Goal: Transaction & Acquisition: Purchase product/service

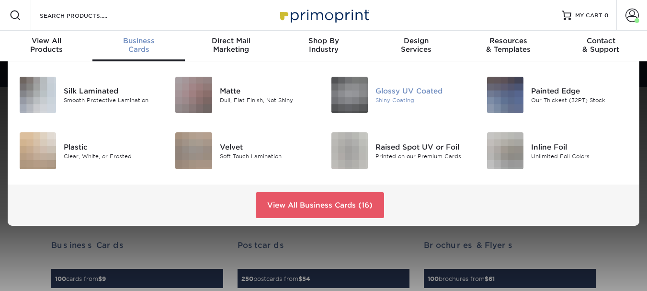
click at [398, 89] on div "Glossy UV Coated" at bounding box center [423, 91] width 97 height 11
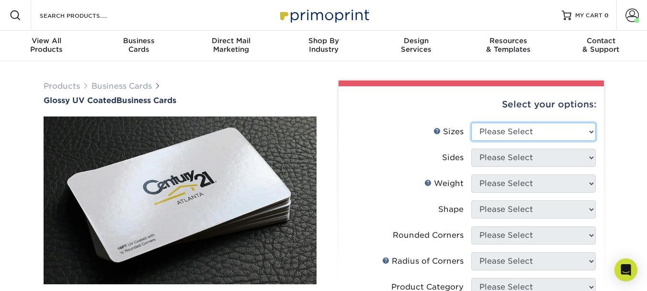
click at [510, 128] on select "Please Select 1.5" x 3.5" - Mini 1.75" x 3.5" - Mini 2" x 2" - Square 2" x 3" -…" at bounding box center [533, 132] width 125 height 18
select select "2.00x3.50"
click at [471, 123] on select "Please Select 1.5" x 3.5" - Mini 1.75" x 3.5" - Mini 2" x 2" - Square 2" x 3" -…" at bounding box center [533, 132] width 125 height 18
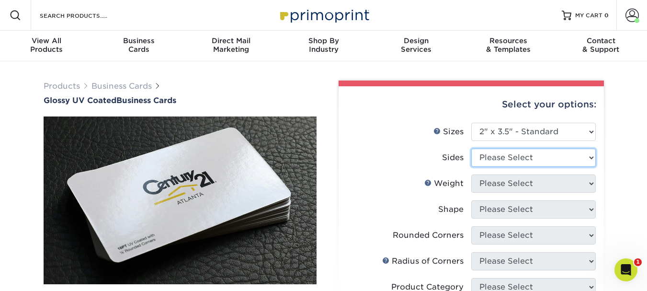
click at [522, 156] on select "Please Select Print Both Sides Print Front Only" at bounding box center [533, 157] width 125 height 18
select select "13abbda7-1d64-4f25-8bb2-c179b224825d"
click at [471, 148] on select "Please Select Print Both Sides Print Front Only" at bounding box center [533, 157] width 125 height 18
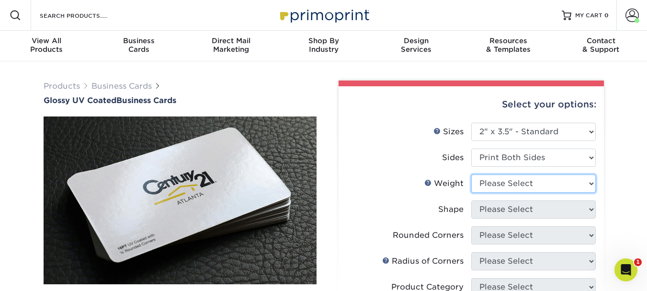
click at [521, 184] on select "Please Select 16PT 14PT" at bounding box center [533, 183] width 125 height 18
select select "14PT"
click at [471, 174] on select "Please Select 16PT 14PT" at bounding box center [533, 183] width 125 height 18
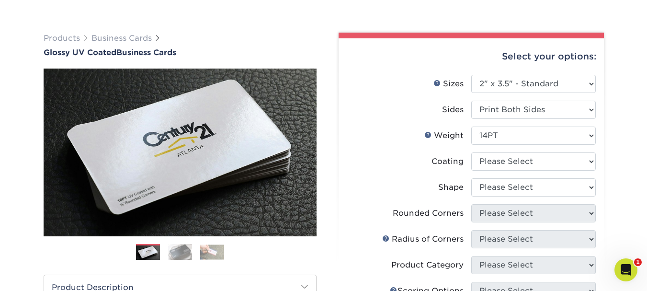
scroll to position [96, 0]
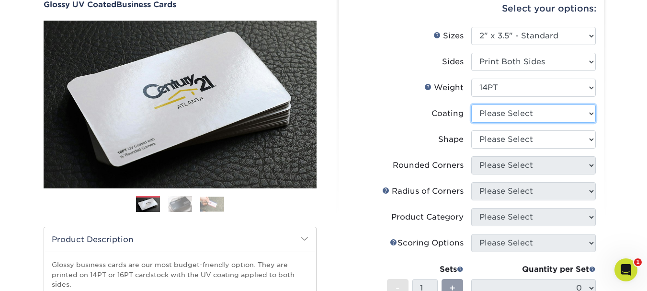
click at [545, 110] on select at bounding box center [533, 113] width 125 height 18
select select "ae367451-b2b8-45df-a344-0f05b6a12993"
click at [471, 104] on select at bounding box center [533, 113] width 125 height 18
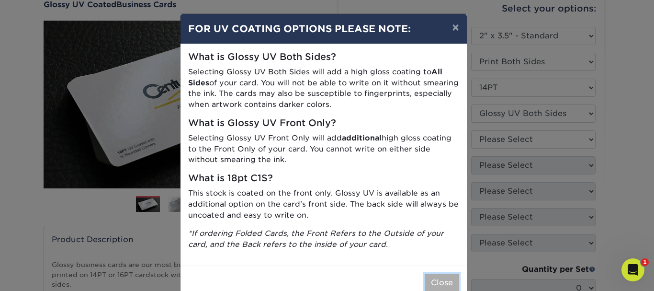
click at [433, 280] on button "Close" at bounding box center [442, 282] width 34 height 18
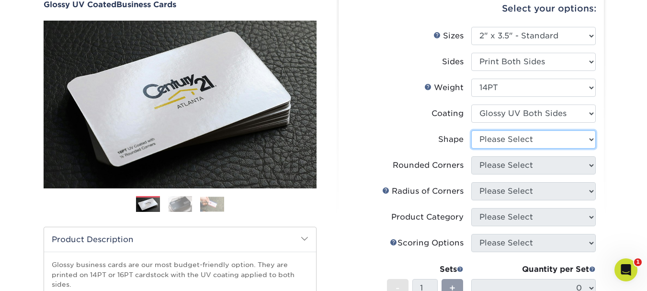
click at [506, 147] on select "Please Select Standard" at bounding box center [533, 139] width 125 height 18
select select "standard"
click at [471, 130] on select "Please Select Standard" at bounding box center [533, 139] width 125 height 18
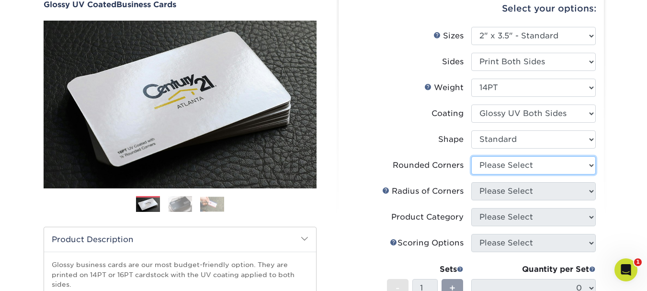
click at [506, 165] on select "Please Select Yes - Round 2 Corners Yes - Round 4 Corners No" at bounding box center [533, 165] width 125 height 18
select select "0"
click at [471, 156] on select "Please Select Yes - Round 2 Corners Yes - Round 4 Corners No" at bounding box center [533, 165] width 125 height 18
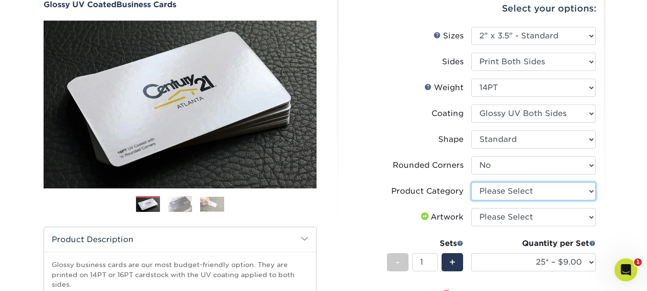
click at [499, 187] on select "Please Select Business Cards" at bounding box center [533, 191] width 125 height 18
select select "3b5148f1-0588-4f88-a218-97bcfdce65c1"
click at [471, 182] on select "Please Select Business Cards" at bounding box center [533, 191] width 125 height 18
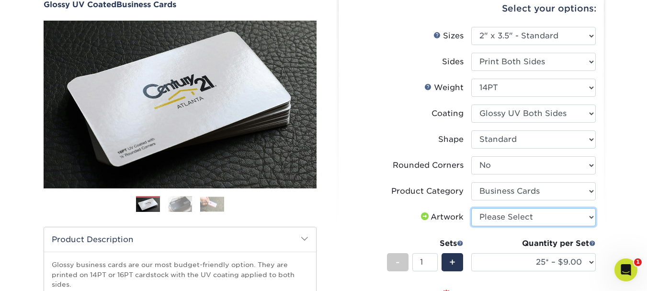
click at [503, 215] on select "Please Select I will upload files I need a design - $100" at bounding box center [533, 217] width 125 height 18
select select "upload"
click at [471, 208] on select "Please Select I will upload files I need a design - $100" at bounding box center [533, 217] width 125 height 18
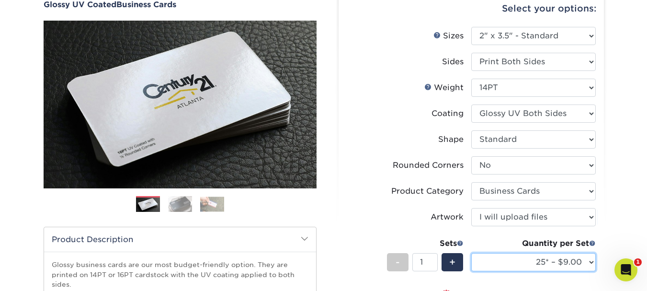
click at [541, 256] on select "25* – $9.00 50* – $9.00 100* – $9.00 250* – $17.00 500 – $33.00 1000 – $42.00 2…" at bounding box center [533, 262] width 125 height 18
select select "1000 – $42.00"
click at [471, 253] on select "25* – $9.00 50* – $9.00 100* – $9.00 250* – $17.00 500 – $33.00 1000 – $42.00 2…" at bounding box center [533, 262] width 125 height 18
click at [630, 150] on div "Products Business Cards Glossy UV Coated Business Cards Previous Next" at bounding box center [323, 228] width 647 height 525
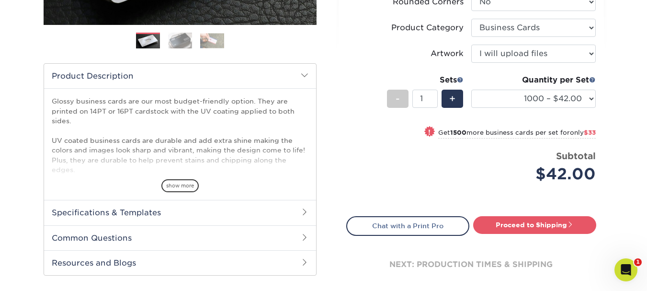
scroll to position [287, 0]
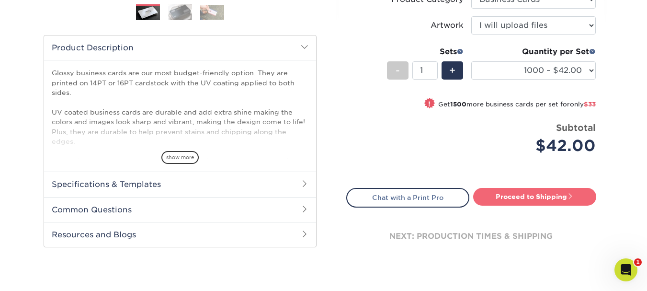
click at [549, 197] on link "Proceed to Shipping" at bounding box center [534, 196] width 123 height 17
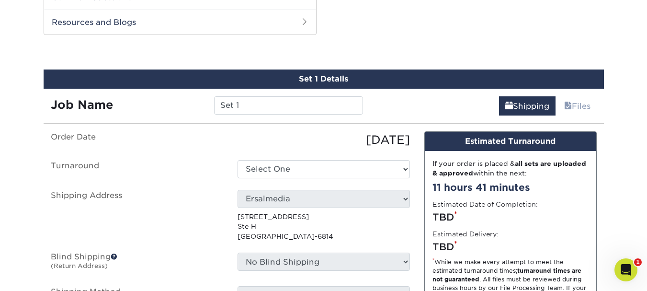
scroll to position [501, 0]
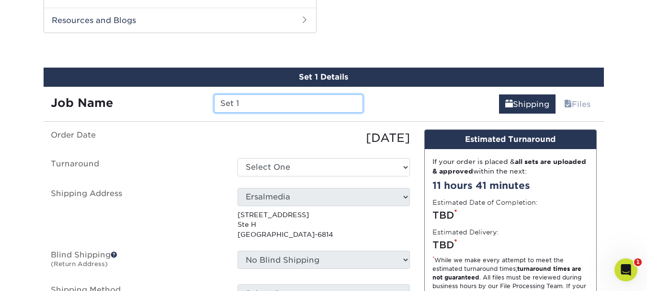
drag, startPoint x: 271, startPoint y: 101, endPoint x: 210, endPoint y: 100, distance: 60.3
click at [210, 100] on div "Set 1" at bounding box center [288, 103] width 163 height 18
type input "[PERSON_NAME]"
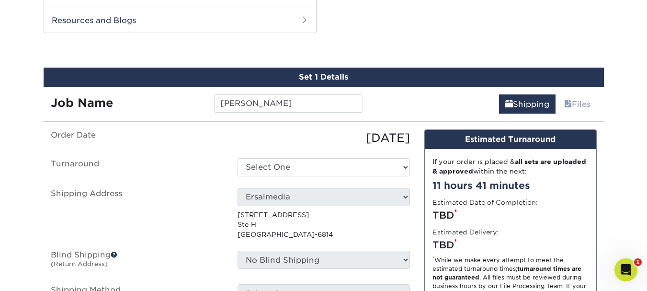
click at [197, 149] on ul "Order Date 08/24/2025 Turnaround Select One 2-4 Business Days 2 Day Next Busine…" at bounding box center [230, 215] width 359 height 173
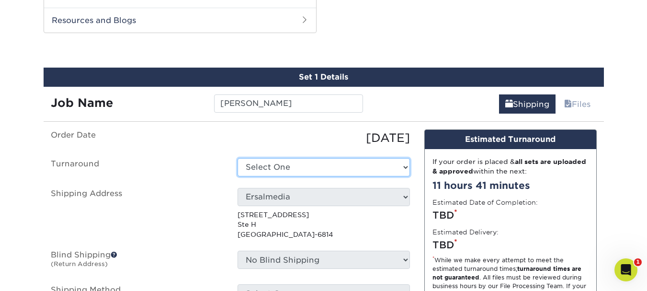
click at [271, 167] on select "Select One 2-4 Business Days 2 Day Next Business Day" at bounding box center [324, 167] width 172 height 18
select select "44cb48fd-644e-4b5e-b8d4-b78b519ed882"
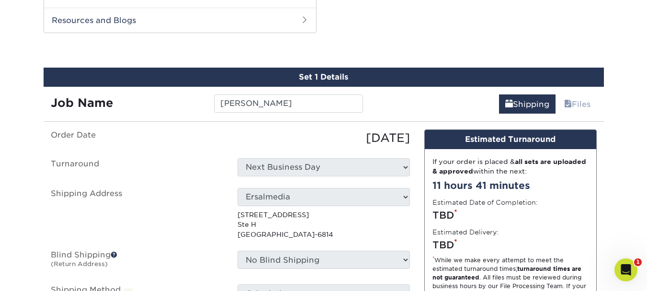
click at [196, 217] on label "Shipping Address" at bounding box center [137, 213] width 187 height 51
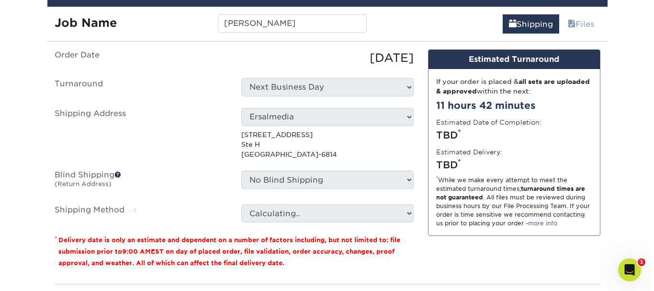
scroll to position [597, 0]
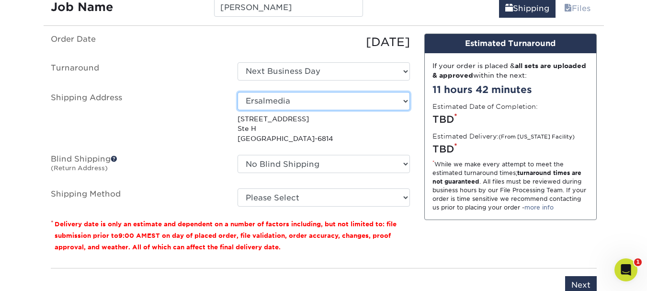
click at [262, 100] on select "Select One Allison Quiminiano Amanda McDonald Anthony Ragni Attn: Michael Hammo…" at bounding box center [324, 101] width 172 height 18
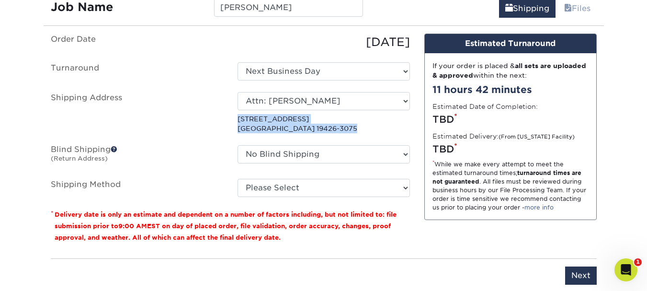
drag, startPoint x: 344, startPoint y: 126, endPoint x: 239, endPoint y: 117, distance: 105.3
click at [239, 117] on p "400 Arcola Rd Collegeville, PA 19426-3075" at bounding box center [324, 124] width 172 height 20
copy p "400 Arcola Rd Collegeville, PA 19426-3075"
click at [353, 99] on select "Select One Allison Quiminiano Amanda McDonald Anthony Ragni Attn: Michael Hammo…" at bounding box center [324, 101] width 172 height 18
select select "newaddress"
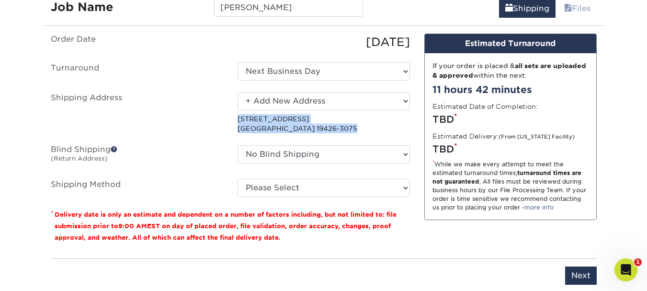
click at [238, 92] on select "Select One Allison Quiminiano Amanda McDonald Anthony Ragni Attn: Michael Hammo…" at bounding box center [324, 101] width 172 height 18
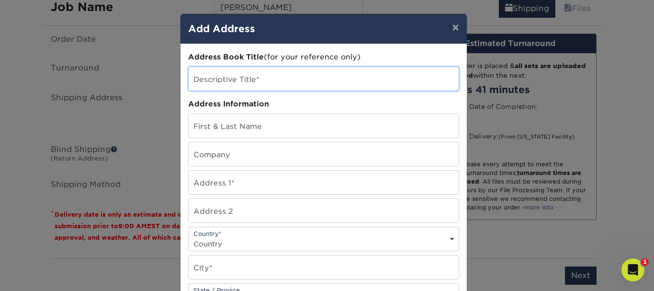
click at [280, 75] on input "text" at bounding box center [324, 78] width 270 height 23
type input "[PERSON_NAME]"
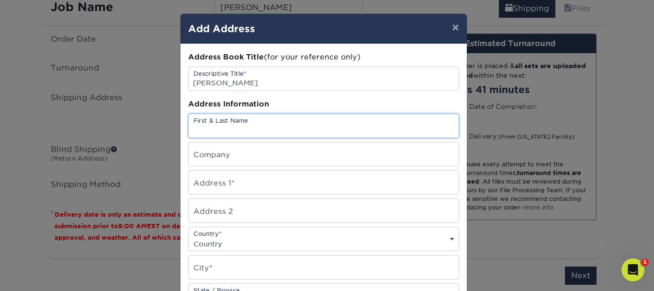
click at [268, 124] on input "text" at bounding box center [324, 125] width 270 height 23
paste input "[PERSON_NAME]"
type input "[PERSON_NAME]"
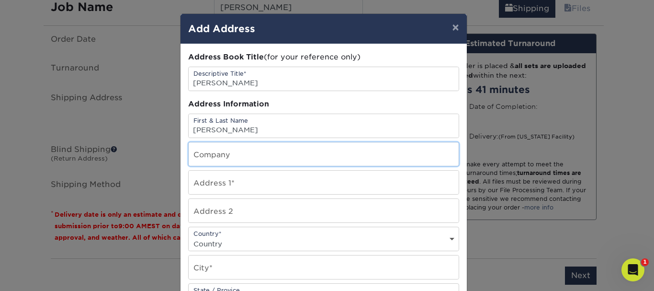
click at [251, 151] on input "text" at bounding box center [324, 153] width 270 height 23
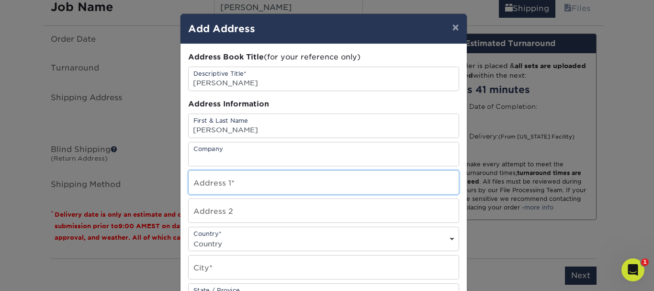
click at [221, 181] on input "text" at bounding box center [324, 181] width 270 height 23
paste input "400 Arcola Road Suite 5A"
click at [261, 187] on input "400 Arcola Road Suite 5A" at bounding box center [324, 181] width 270 height 23
type input "400 Arcola Road Suite 5A"
click at [262, 238] on select "Country United States Canada ----------------------------- Afghanistan Albania …" at bounding box center [324, 244] width 270 height 14
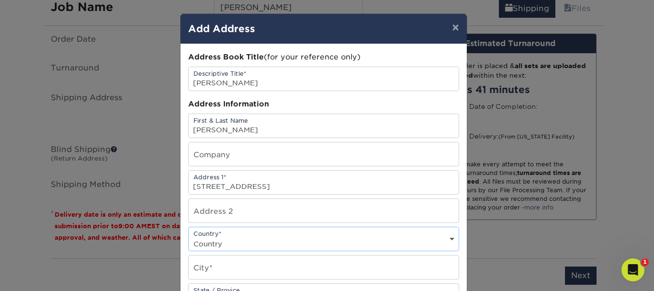
select select "US"
click at [189, 237] on select "Country United States Canada ----------------------------- Afghanistan Albania …" at bounding box center [324, 244] width 270 height 14
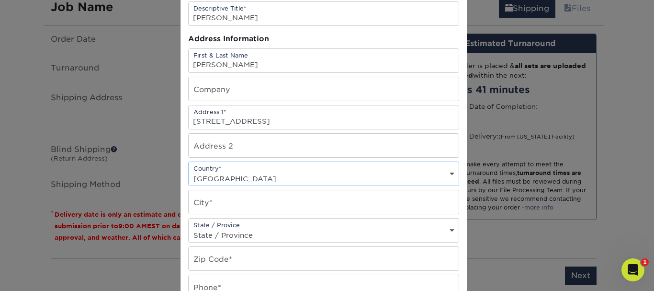
scroll to position [96, 0]
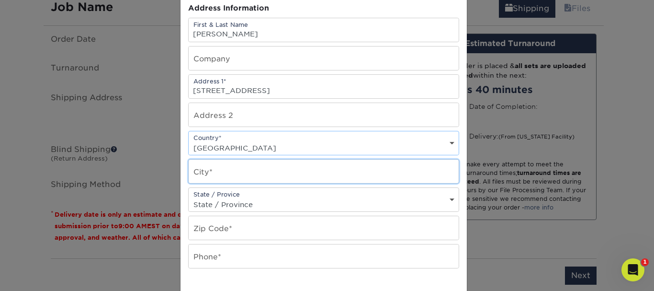
click at [311, 171] on input "text" at bounding box center [324, 170] width 270 height 23
type input "Collegeville"
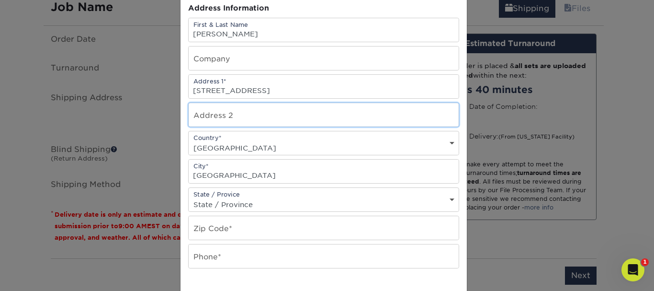
type input "Suite 5A"
select select "PA"
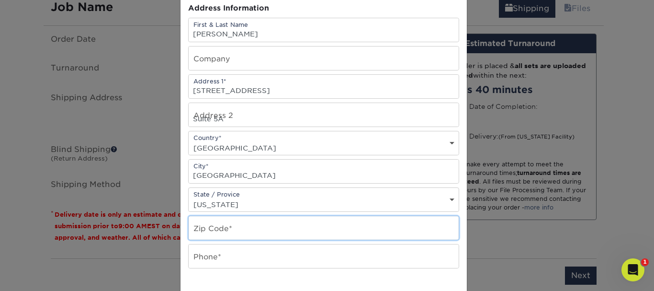
type input "19426"
type input "6103066310"
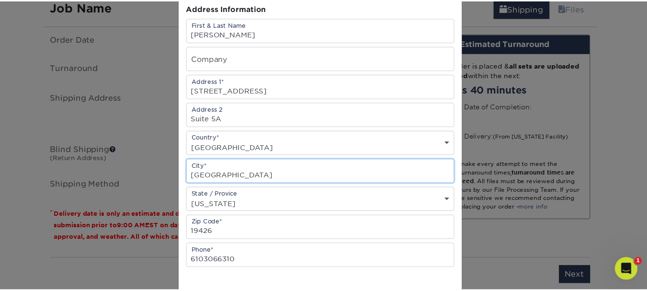
scroll to position [144, 0]
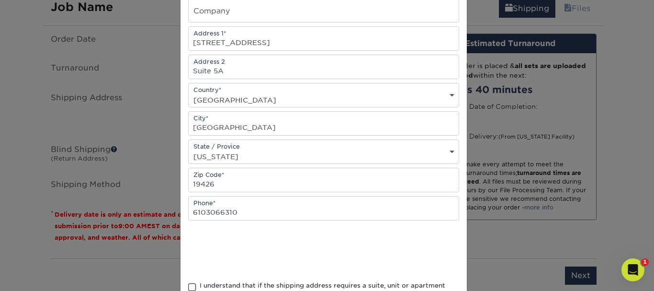
click at [382, 237] on div at bounding box center [323, 250] width 271 height 37
drag, startPoint x: 243, startPoint y: 213, endPoint x: 169, endPoint y: 214, distance: 74.7
click at [169, 214] on div "× Add Address Address Book Title (for your reference only) Descriptive Title* A…" at bounding box center [327, 145] width 654 height 291
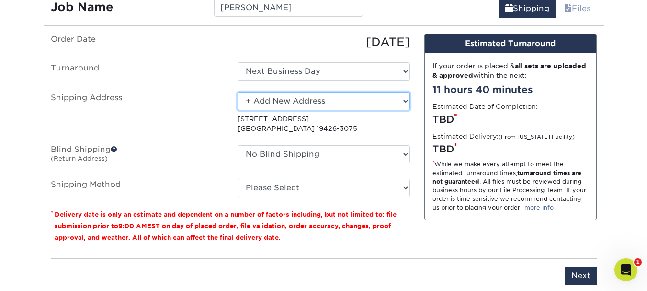
click at [355, 104] on select "Select One Allison Quiminiano Amanda McDonald Anthony Ragni Attn: Michael Hammo…" at bounding box center [324, 101] width 172 height 18
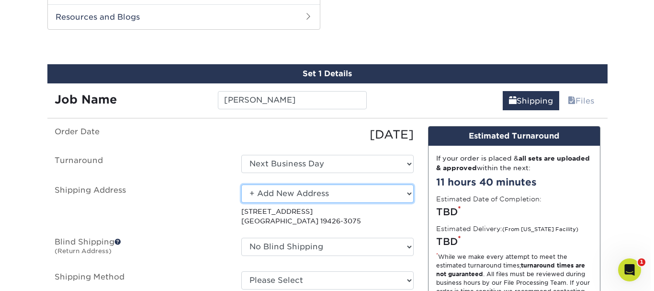
scroll to position [645, 0]
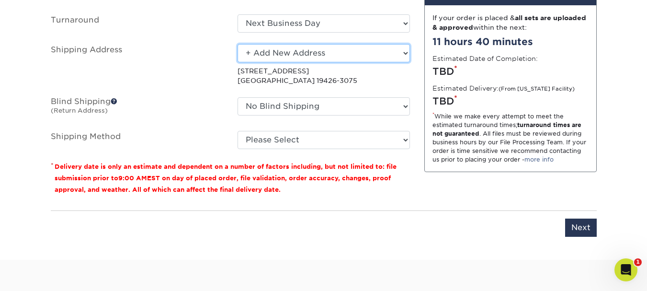
click at [344, 46] on select "Select One Allison Quiminiano Amanda McDonald Anthony Ragni Attn: Michael Hammo…" at bounding box center [324, 53] width 172 height 18
click at [428, 190] on div "Design Estimated Turnaround If your order is placed & all sets are uploaded & a…" at bounding box center [510, 94] width 187 height 217
click at [321, 57] on select "Select One Allison Quiminiano Amanda McDonald Anthony Ragni Attn: Michael Hammo…" at bounding box center [324, 53] width 172 height 18
click at [238, 44] on select "Select One Allison Quiminiano Amanda McDonald Anthony Ragni Attn: Michael Hammo…" at bounding box center [324, 53] width 172 height 18
click at [417, 106] on div "Design Estimated Turnaround If your order is placed & all sets are uploaded & a…" at bounding box center [510, 94] width 187 height 217
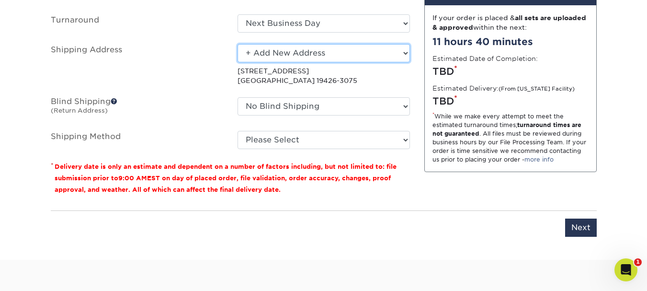
click at [363, 53] on select "Select One Allison Quiminiano Amanda McDonald Anthony Ragni Attn: Michael Hammo…" at bounding box center [324, 53] width 172 height 18
click at [327, 57] on select "Select One Allison Quiminiano Amanda McDonald Anthony Ragni Attn: Michael Hammo…" at bounding box center [324, 53] width 172 height 18
select select "newaddress"
click at [238, 44] on select "Select One Allison Quiminiano Amanda McDonald Anthony Ragni Attn: Michael Hammo…" at bounding box center [324, 53] width 172 height 18
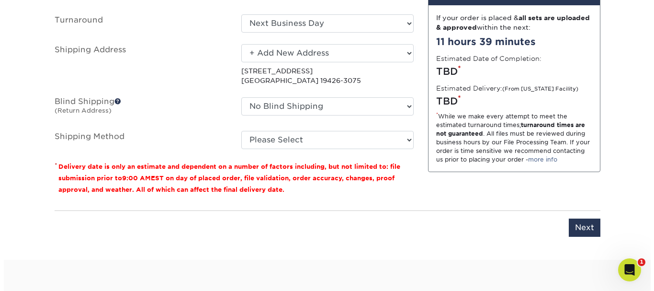
scroll to position [0, 0]
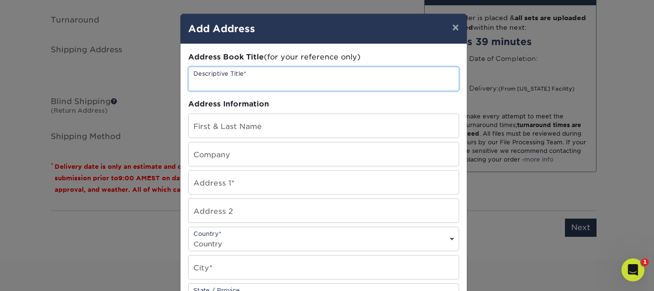
click at [270, 80] on input "text" at bounding box center [324, 78] width 270 height 23
type input "[PERSON_NAME]"
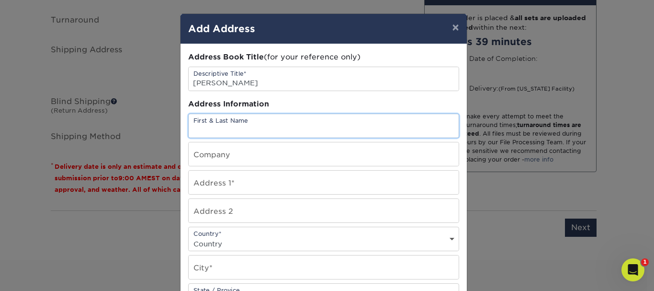
click at [230, 126] on input "text" at bounding box center [324, 125] width 270 height 23
type input "[PERSON_NAME]"
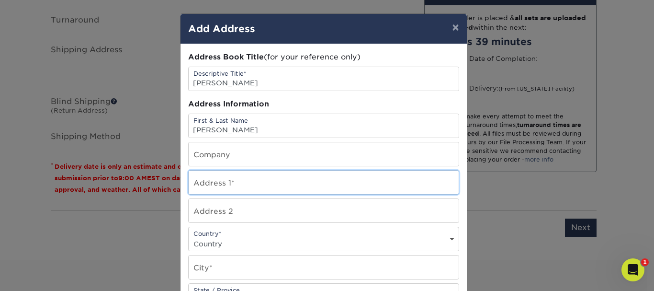
type input "400 Arcola Road Suite 5A"
type input "Suite 5A"
select select "US"
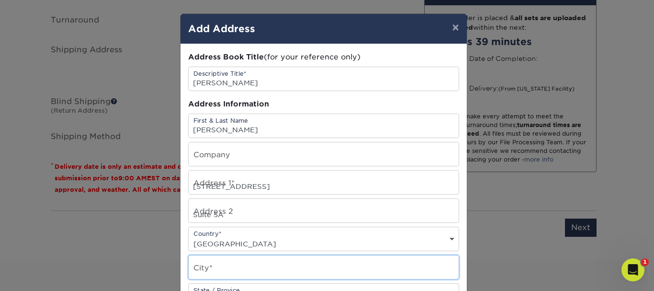
type input "Collegeville"
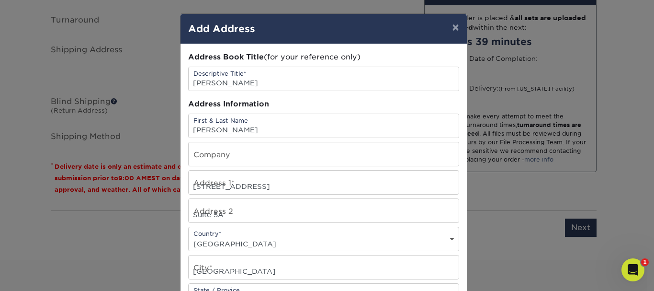
select select "PA"
type input "19426"
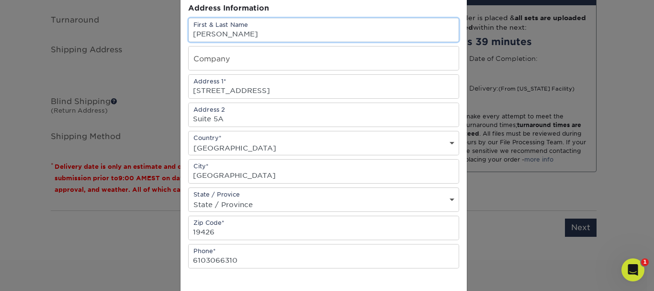
scroll to position [144, 0]
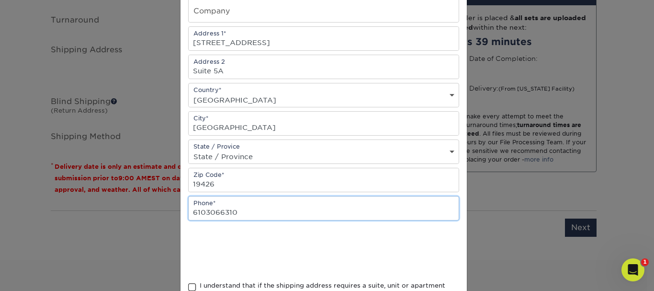
click at [255, 212] on input "6103066310" at bounding box center [324, 207] width 270 height 23
type input "6"
paste input "(215) 919-8957"
click at [386, 240] on div at bounding box center [323, 250] width 271 height 37
click at [209, 212] on input "(215) 919-8957" at bounding box center [324, 207] width 270 height 23
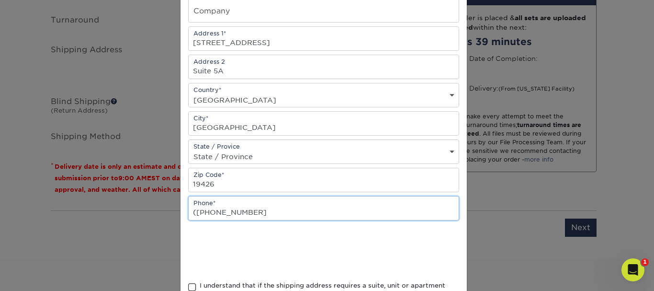
click at [193, 210] on input "(215-919-8957" at bounding box center [324, 207] width 270 height 23
type input "215-919-8957"
click at [381, 257] on div at bounding box center [323, 250] width 271 height 37
click at [374, 250] on div at bounding box center [323, 250] width 271 height 37
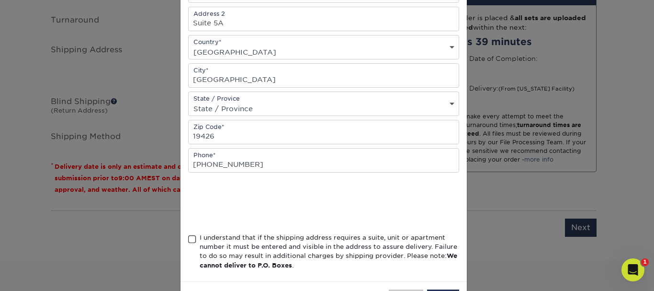
click at [188, 241] on span at bounding box center [192, 239] width 8 height 9
click at [0, 0] on input "I understand that if the shipping address requires a suite, unit or apartment n…" at bounding box center [0, 0] width 0 height 0
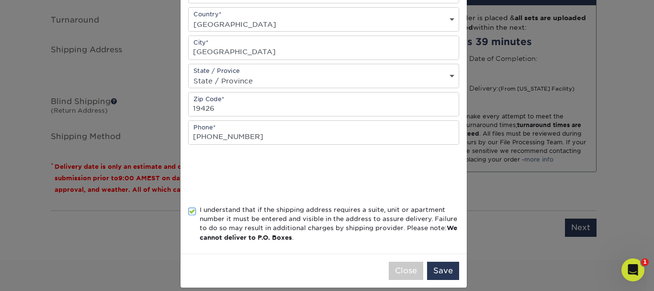
scroll to position [230, 0]
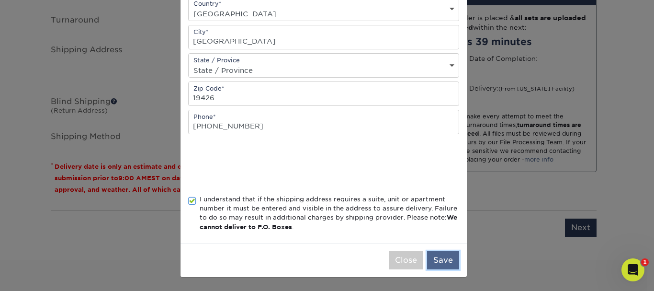
click at [448, 263] on button "Save" at bounding box center [443, 260] width 32 height 18
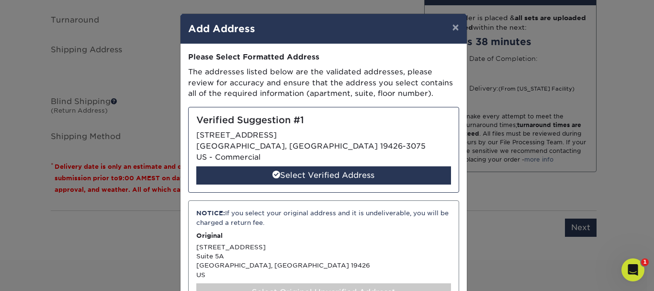
scroll to position [48, 0]
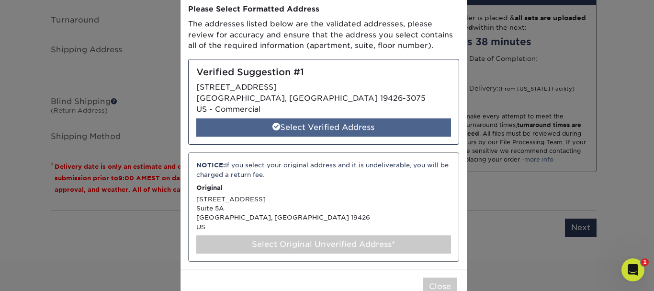
click at [336, 125] on div "Select Verified Address" at bounding box center [323, 127] width 255 height 18
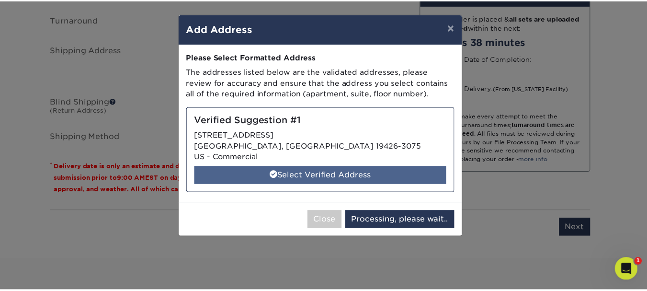
scroll to position [0, 0]
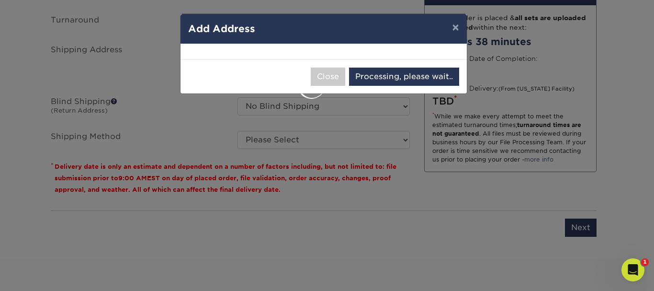
select select "285376"
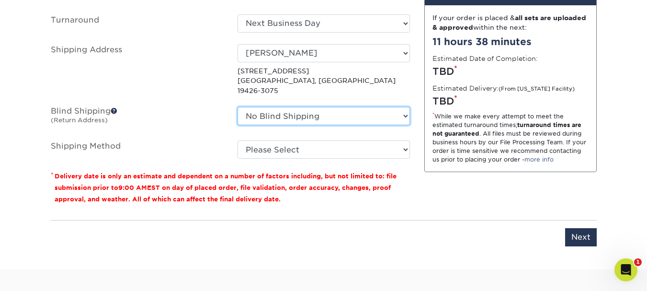
click at [353, 107] on select "No Blind Shipping Allison Quiminiano Amanda McDonald Anthony Ragni Attn: Michae…" at bounding box center [324, 116] width 172 height 18
select select "192131"
click at [238, 107] on select "No Blind Shipping Allison Quiminiano Amanda McDonald Anthony Ragni Attn: Michae…" at bounding box center [324, 116] width 172 height 18
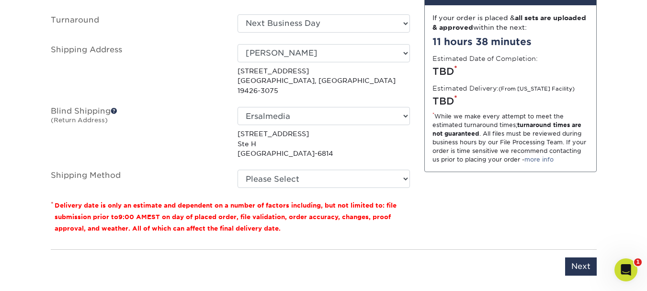
click at [419, 150] on div "Design Estimated Turnaround If your order is placed & all sets are uploaded & a…" at bounding box center [510, 114] width 187 height 256
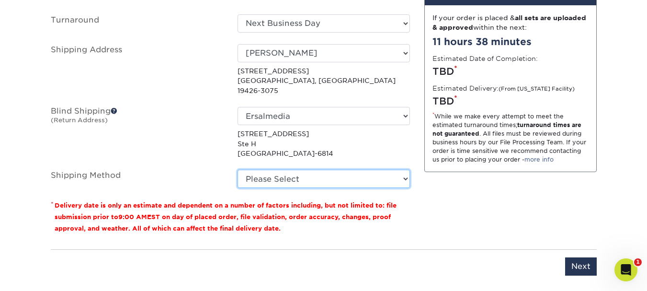
click at [377, 170] on select "Please Select Ground Shipping (+$8.96) 3 Day Shipping Service (+$15.34) 2 Day A…" at bounding box center [324, 179] width 172 height 18
select select "03"
click at [238, 170] on select "Please Select Ground Shipping (+$8.96) 3 Day Shipping Service (+$15.34) 2 Day A…" at bounding box center [324, 179] width 172 height 18
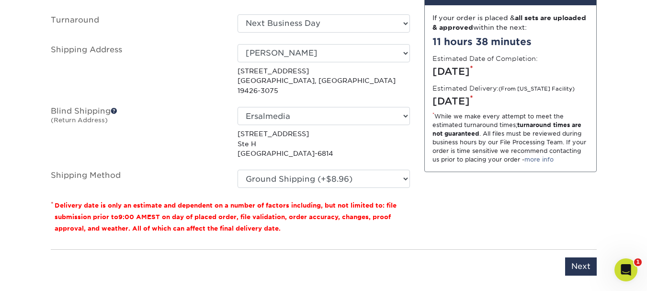
click at [425, 198] on div "Design Estimated Turnaround If your order is placed & all sets are uploaded & a…" at bounding box center [510, 114] width 187 height 256
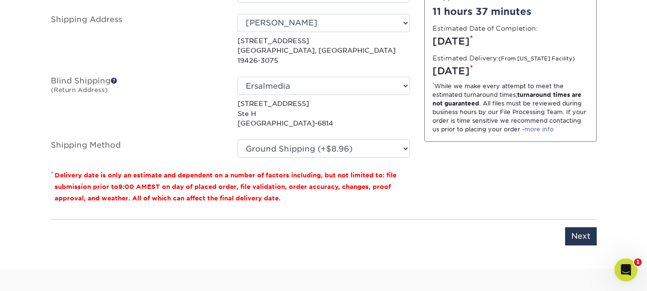
scroll to position [693, 0]
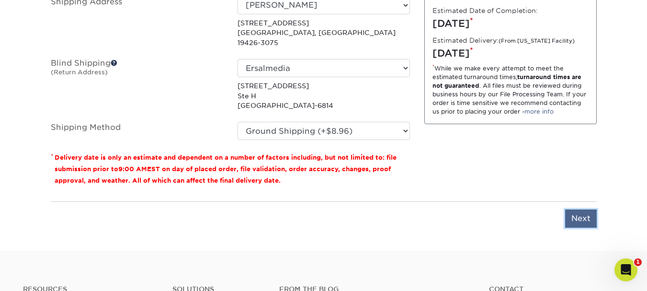
click at [584, 209] on input "Next" at bounding box center [581, 218] width 32 height 18
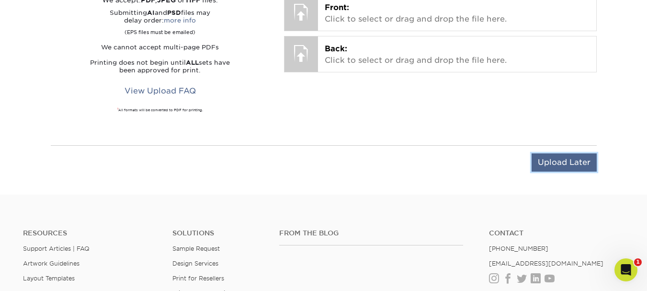
click at [552, 162] on input "Upload Later" at bounding box center [564, 162] width 65 height 18
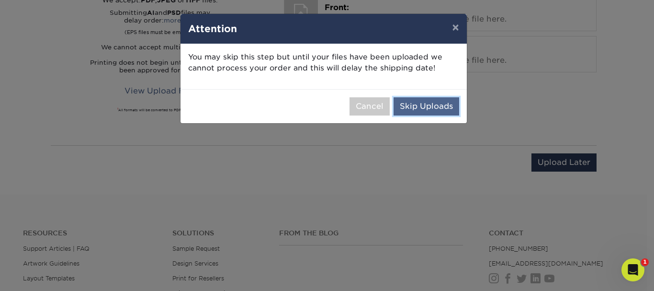
click at [422, 106] on button "Skip Uploads" at bounding box center [427, 106] width 66 height 18
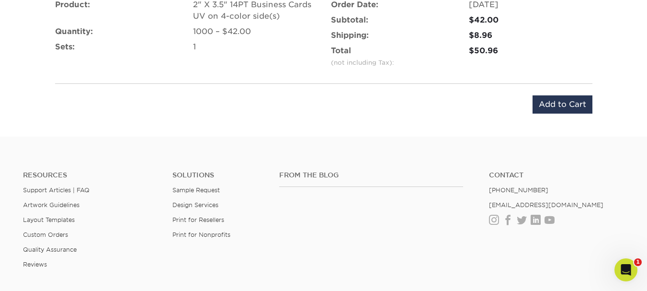
scroll to position [645, 0]
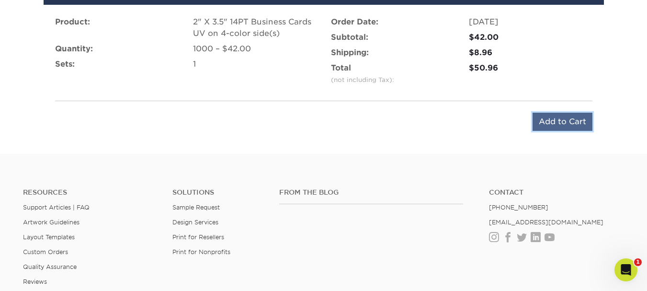
click at [586, 124] on input "Add to Cart" at bounding box center [563, 122] width 60 height 18
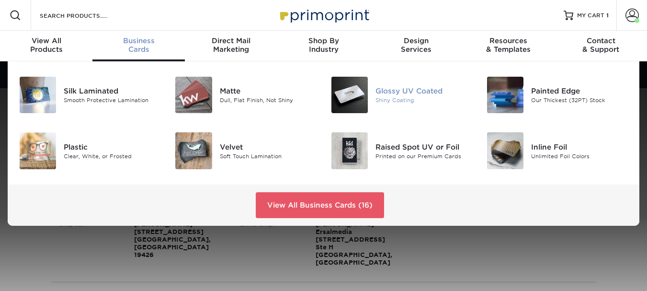
click at [397, 89] on div "Glossy UV Coated" at bounding box center [423, 91] width 97 height 11
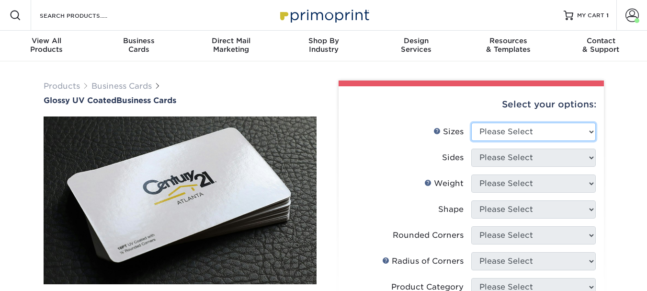
click at [509, 128] on select "Please Select 1.5" x 3.5" - Mini 1.75" x 3.5" - Mini 2" x 2" - Square 2" x 3" -…" at bounding box center [533, 132] width 125 height 18
select select "2.00x3.50"
click at [471, 123] on select "Please Select 1.5" x 3.5" - Mini 1.75" x 3.5" - Mini 2" x 2" - Square 2" x 3" -…" at bounding box center [533, 132] width 125 height 18
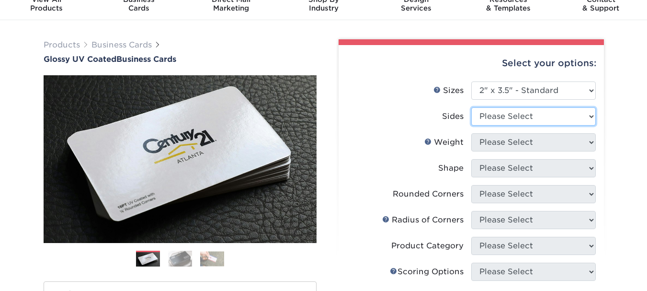
click at [573, 107] on select "Please Select Print Both Sides Print Front Only" at bounding box center [533, 116] width 125 height 18
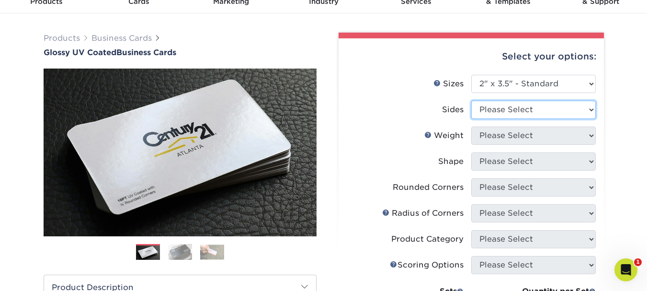
select select "13abbda7-1d64-4f25-8bb2-c179b224825d"
click at [471, 101] on select "Please Select Print Both Sides Print Front Only" at bounding box center [533, 110] width 125 height 18
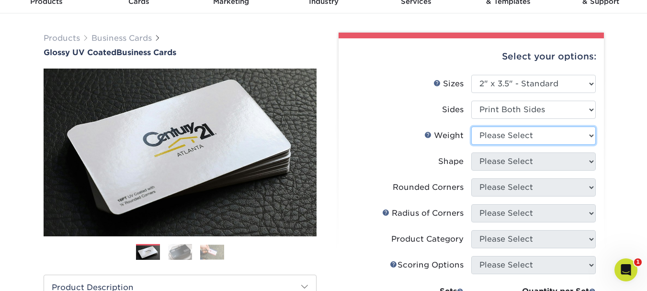
click at [533, 134] on select "Please Select 16PT 14PT" at bounding box center [533, 135] width 125 height 18
select select "14PT"
click at [471, 126] on select "Please Select 16PT 14PT" at bounding box center [533, 135] width 125 height 18
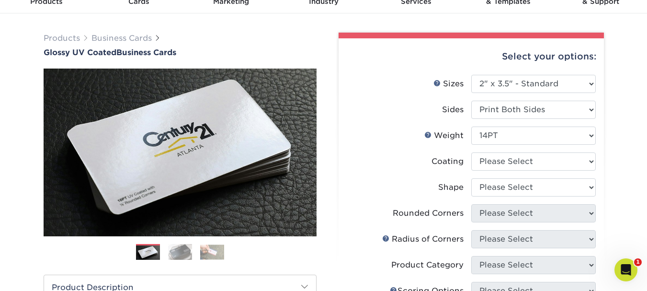
click at [621, 150] on div "Products Business Cards Glossy UV Coated Business Cards Previous Next" at bounding box center [323, 277] width 647 height 528
click at [572, 159] on select at bounding box center [533, 161] width 125 height 18
select select "ae367451-b2b8-45df-a344-0f05b6a12993"
click at [471, 152] on select at bounding box center [533, 161] width 125 height 18
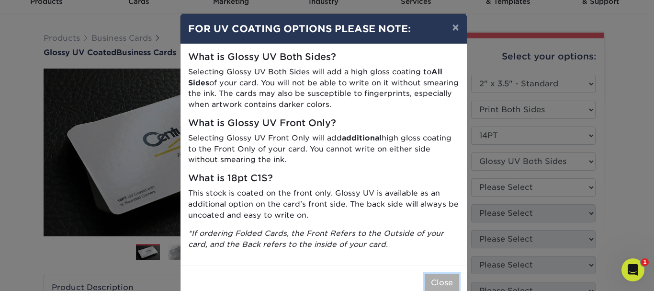
click at [433, 280] on button "Close" at bounding box center [442, 282] width 34 height 18
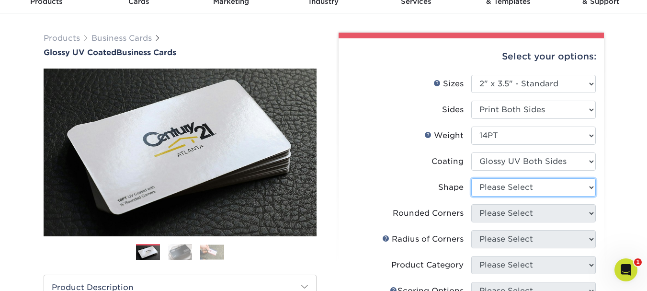
click at [538, 189] on select "Please Select Standard" at bounding box center [533, 187] width 125 height 18
select select "standard"
click at [471, 178] on select "Please Select Standard" at bounding box center [533, 187] width 125 height 18
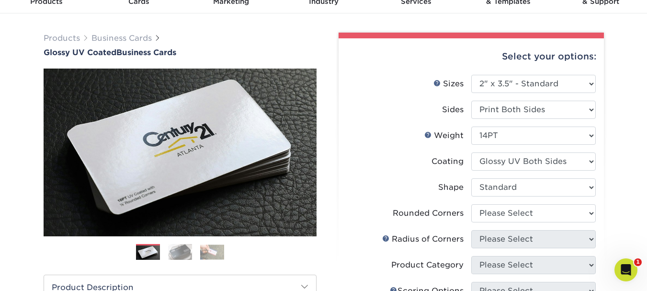
click at [620, 210] on div "Products Business Cards Glossy UV Coated Business Cards Previous Next" at bounding box center [323, 277] width 647 height 528
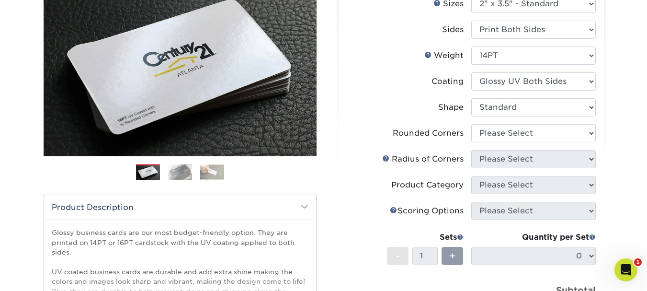
scroll to position [144, 0]
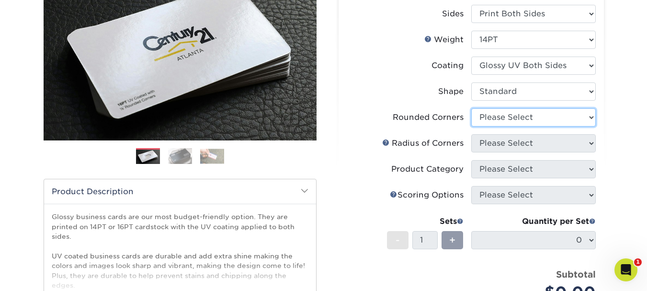
click at [530, 113] on select "Please Select Yes - Round 2 Corners Yes - Round 4 Corners No" at bounding box center [533, 117] width 125 height 18
select select "0"
click at [471, 108] on select "Please Select Yes - Round 2 Corners Yes - Round 4 Corners No" at bounding box center [533, 117] width 125 height 18
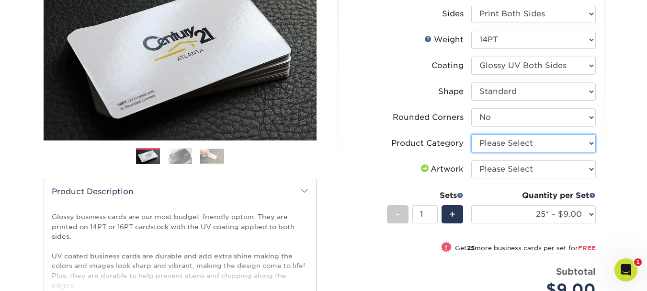
click at [500, 141] on select "Please Select Business Cards" at bounding box center [533, 143] width 125 height 18
select select "3b5148f1-0588-4f88-a218-97bcfdce65c1"
click at [471, 134] on select "Please Select Business Cards" at bounding box center [533, 143] width 125 height 18
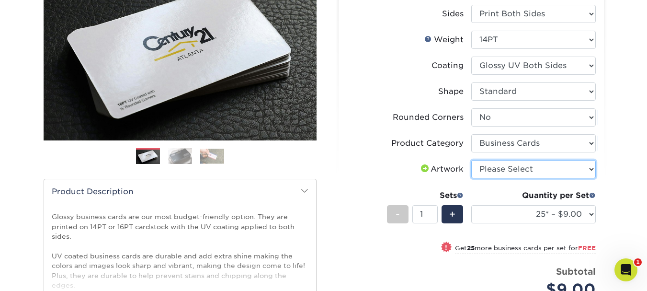
click at [497, 171] on select "Please Select I will upload files I need a design - $100" at bounding box center [533, 169] width 125 height 18
select select "upload"
click at [471, 160] on select "Please Select I will upload files I need a design - $100" at bounding box center [533, 169] width 125 height 18
click at [635, 165] on div "Products Business Cards Glossy UV Coated Business Cards Previous Next" at bounding box center [323, 190] width 647 height 545
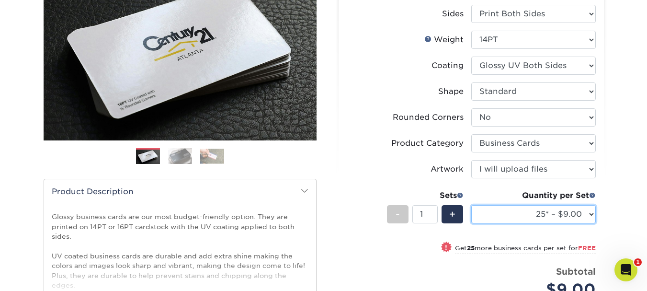
click at [563, 213] on select "25* – $9.00 50* – $9.00 100* – $9.00 250* – $17.00 500 – $33.00 1000 – $42.00 2…" at bounding box center [533, 214] width 125 height 18
select select "1000 – $42.00"
click at [471, 205] on select "25* – $9.00 50* – $9.00 100* – $9.00 250* – $17.00 500 – $33.00 1000 – $42.00 2…" at bounding box center [533, 214] width 125 height 18
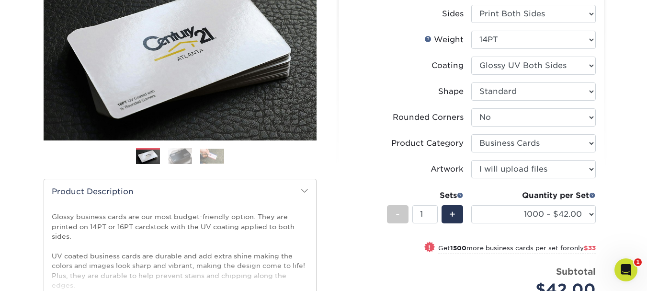
click at [613, 111] on div "Products Business Cards Glossy UV Coated Business Cards Previous Next" at bounding box center [323, 180] width 647 height 525
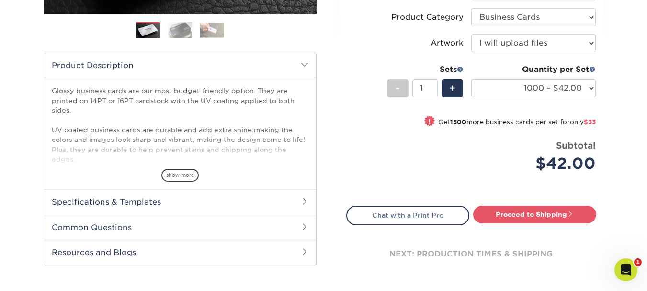
scroll to position [287, 0]
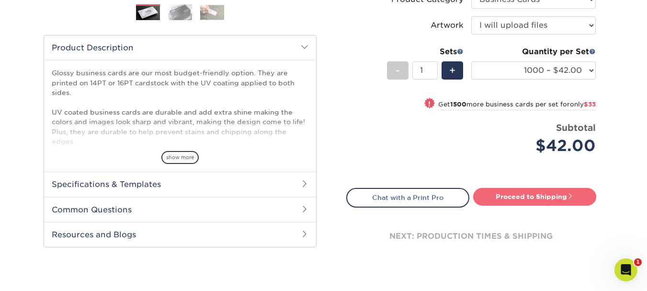
click at [536, 199] on link "Proceed to Shipping" at bounding box center [534, 196] width 123 height 17
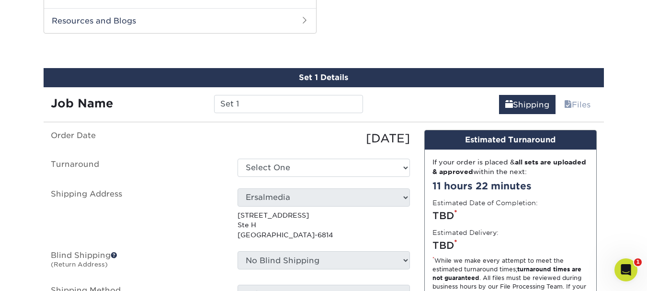
scroll to position [501, 0]
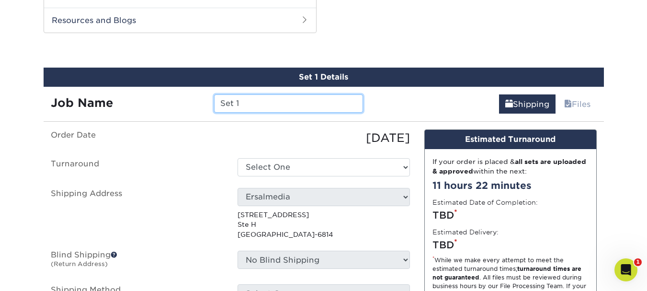
drag, startPoint x: 272, startPoint y: 103, endPoint x: 191, endPoint y: 108, distance: 81.1
click at [195, 108] on div "Job Name Set 1" at bounding box center [207, 103] width 327 height 18
type input "[PERSON_NAME]"
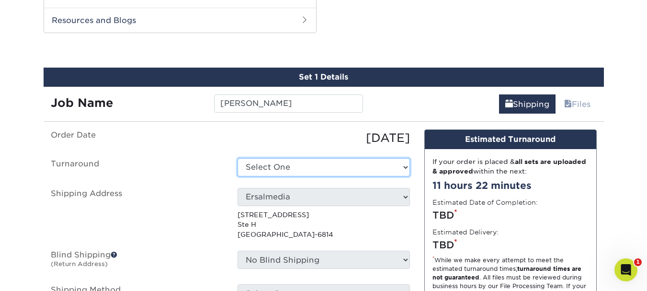
click at [267, 160] on select "Select One 2-4 Business Days 2 Day Next Business Day" at bounding box center [324, 167] width 172 height 18
select select "44cb48fd-644e-4b5e-b8d4-b78b519ed882"
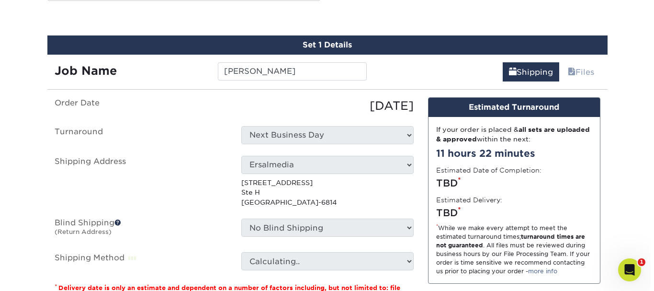
scroll to position [549, 0]
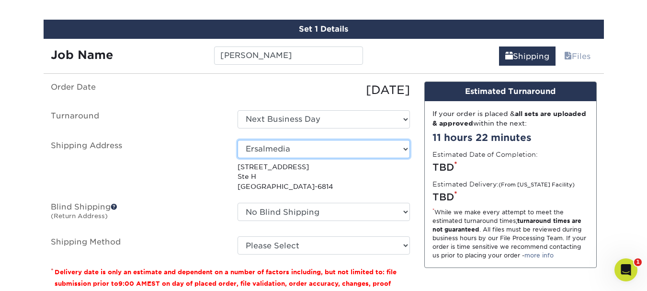
click at [314, 149] on select "Select One Allison Quiminiano Amanda McDonald Amy Alfonsi Anthony Ragni Attn: M…" at bounding box center [324, 149] width 172 height 18
select select "newaddress"
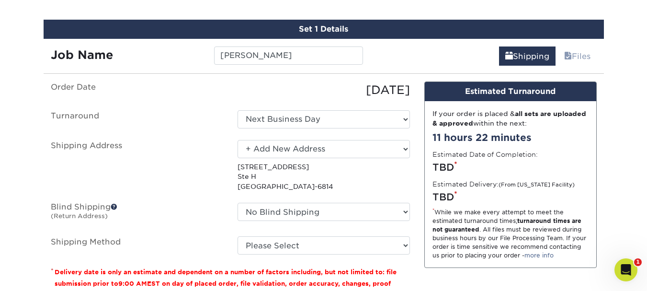
click at [238, 140] on select "Select One Allison Quiminiano Amanda McDonald Amy Alfonsi Anthony Ragni Attn: M…" at bounding box center [324, 149] width 172 height 18
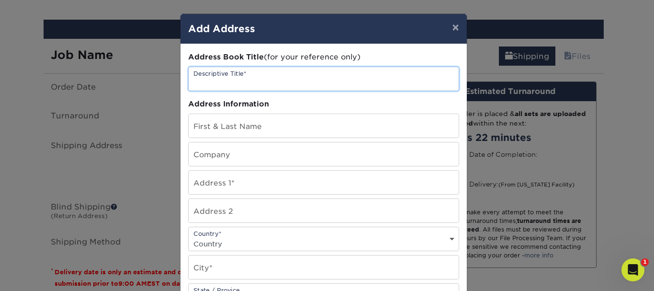
click at [260, 81] on input "text" at bounding box center [324, 78] width 270 height 23
paste input "[PERSON_NAME]"
type input "[PERSON_NAME]"
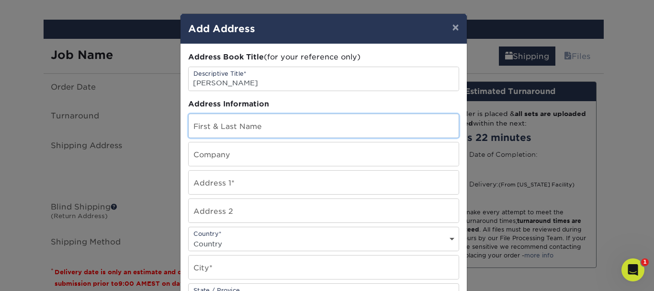
click at [213, 121] on input "text" at bounding box center [324, 125] width 270 height 23
paste input "[PERSON_NAME]"
type input "[PERSON_NAME]"
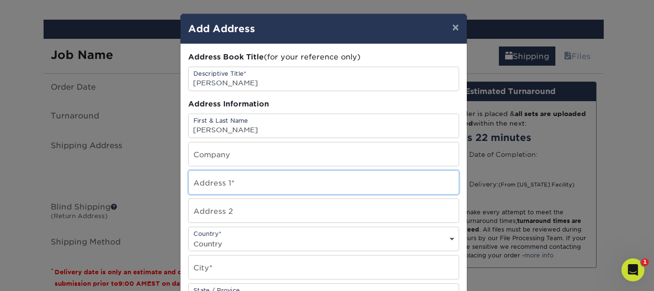
click at [231, 187] on input "text" at bounding box center [324, 181] width 270 height 23
paste input "400 Arcola Road"
type input "400 Arcola Road"
click at [225, 212] on input "text" at bounding box center [324, 210] width 270 height 23
type input "Suite 5A"
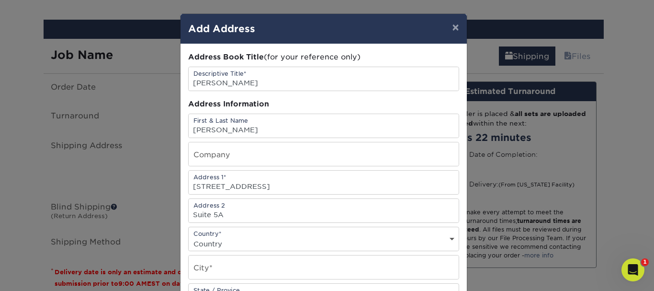
select select "US"
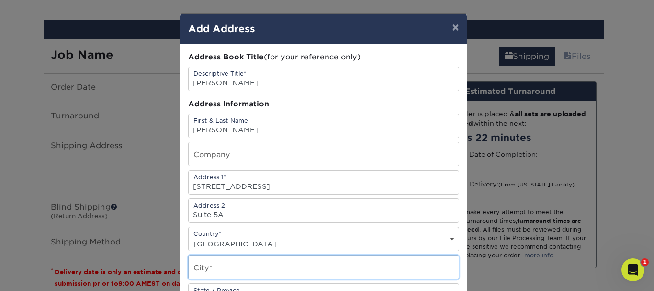
type input "Collegeville"
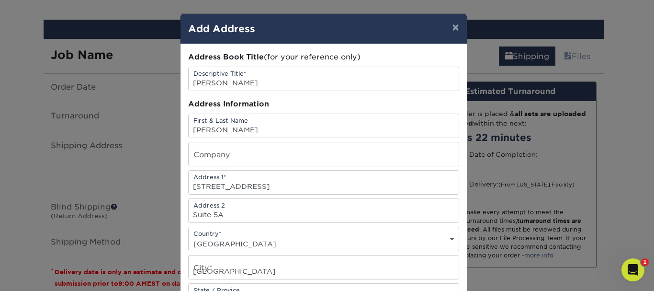
select select "PA"
type input "19426"
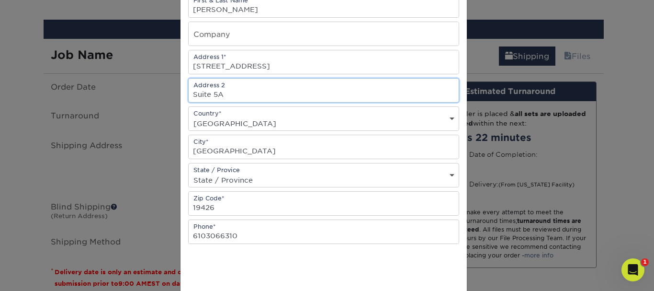
scroll to position [144, 0]
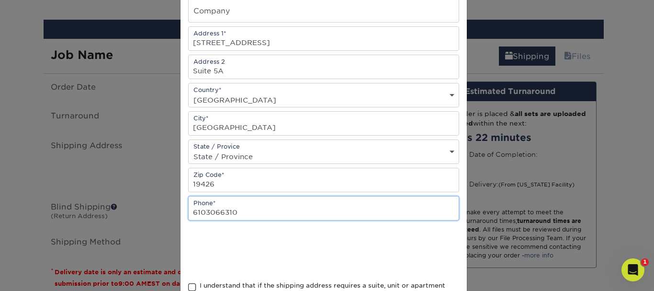
click at [282, 219] on input "6103066310" at bounding box center [324, 207] width 270 height 23
paste input "(267) 467-0494"
click at [227, 212] on input "(267) 467-0494" at bounding box center [324, 207] width 270 height 23
click at [211, 211] on input "(267) 467-0494" at bounding box center [324, 207] width 270 height 23
click at [193, 210] on input "(267-467-0494" at bounding box center [324, 207] width 270 height 23
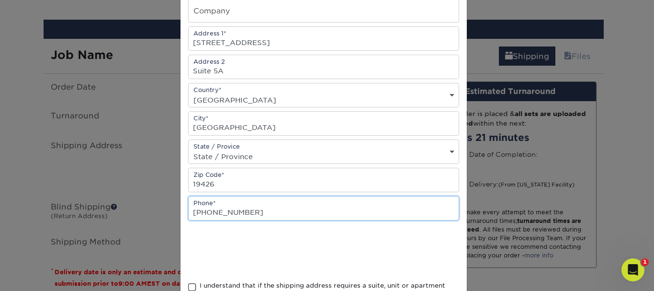
type input "267-467-0494"
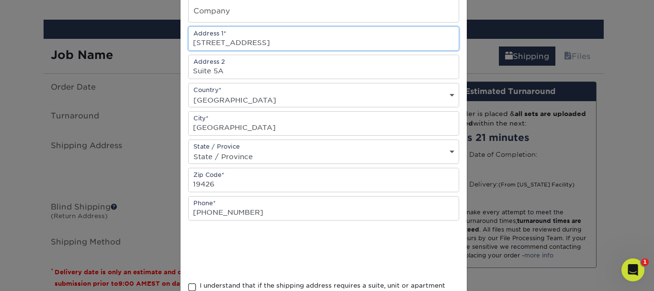
click at [279, 36] on input "400 Arcola Road" at bounding box center [324, 38] width 270 height 23
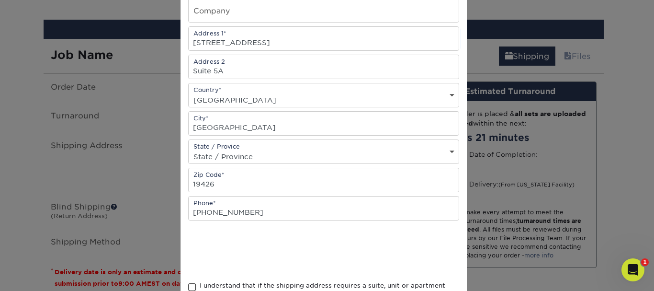
click at [374, 246] on div at bounding box center [323, 250] width 271 height 37
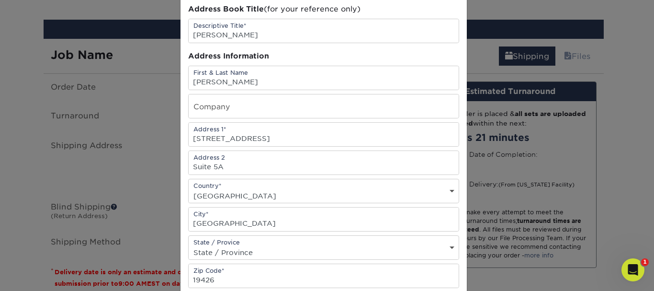
scroll to position [230, 0]
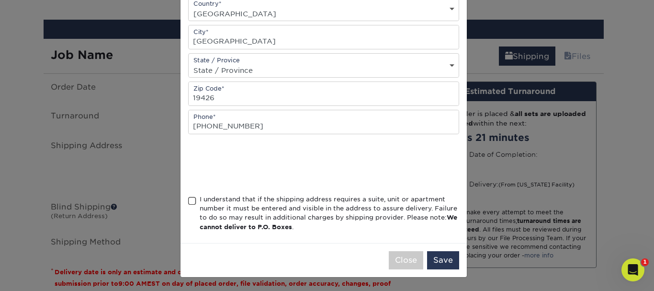
click at [191, 200] on span at bounding box center [192, 200] width 8 height 9
click at [0, 0] on input "I understand that if the shipping address requires a suite, unit or apartment n…" at bounding box center [0, 0] width 0 height 0
click at [437, 260] on button "Save" at bounding box center [443, 260] width 32 height 18
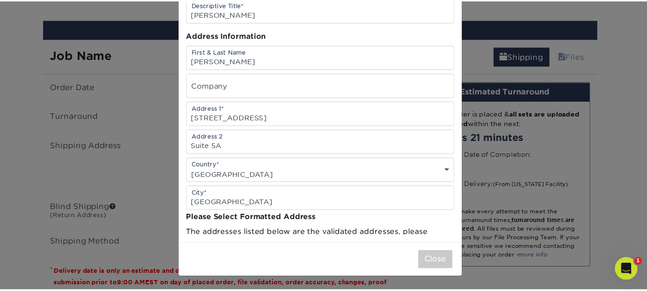
scroll to position [0, 0]
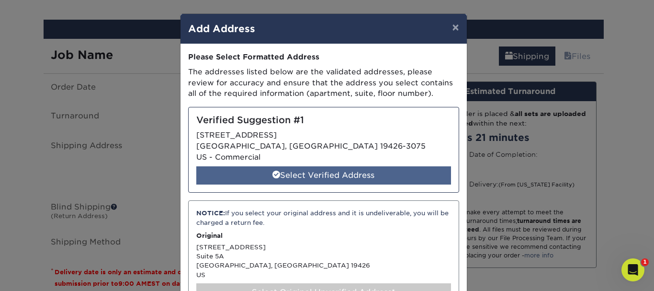
click at [315, 170] on div "Select Verified Address" at bounding box center [323, 175] width 255 height 18
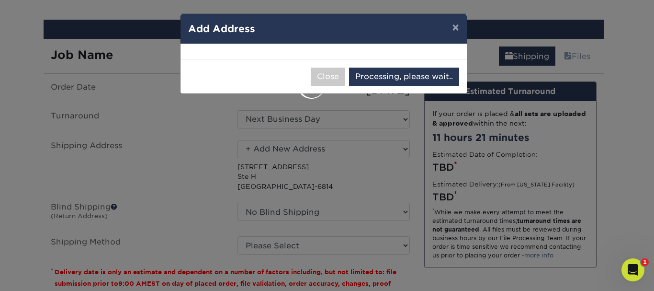
select select "285377"
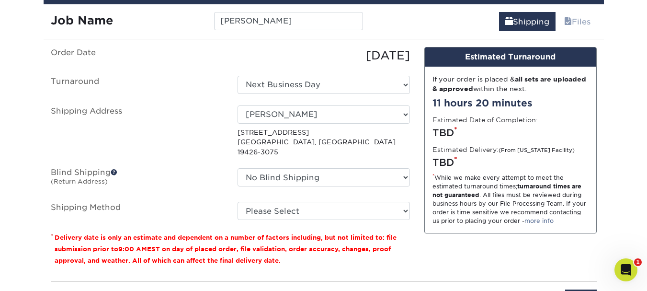
scroll to position [597, 0]
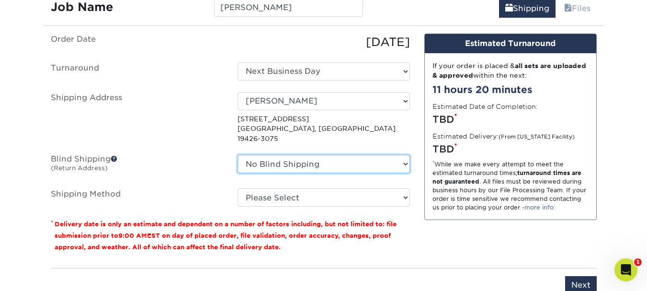
click at [380, 155] on select "No Blind Shipping Allison Quiminiano Amanda McDonald Amy Alfonsi Anthony Ragni …" at bounding box center [324, 164] width 172 height 18
select select "192131"
click at [238, 155] on select "No Blind Shipping Allison Quiminiano Amanda McDonald Amy Alfonsi Anthony Ragni …" at bounding box center [324, 164] width 172 height 18
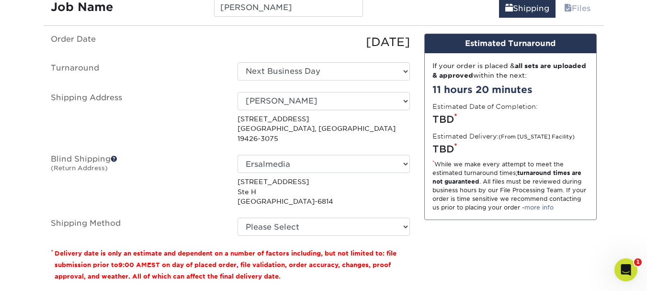
click at [423, 136] on div "Design Estimated Turnaround If your order is placed & all sets are uploaded & a…" at bounding box center [510, 162] width 187 height 256
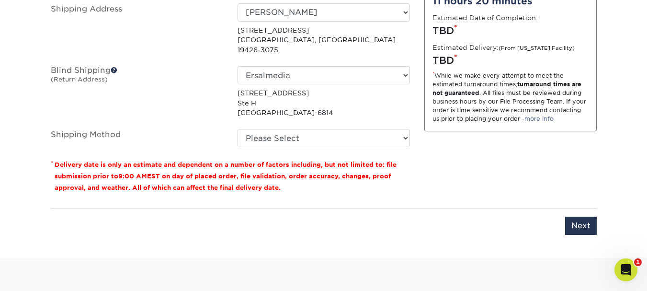
scroll to position [693, 0]
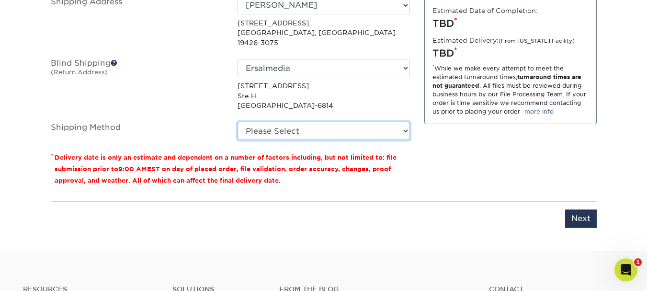
click at [350, 122] on select "Please Select Ground Shipping (+$8.96) 3 Day Shipping Service (+$15.34) 2 Day A…" at bounding box center [324, 131] width 172 height 18
select select "03"
click at [238, 122] on select "Please Select Ground Shipping (+$8.96) 3 Day Shipping Service (+$15.34) 2 Day A…" at bounding box center [324, 131] width 172 height 18
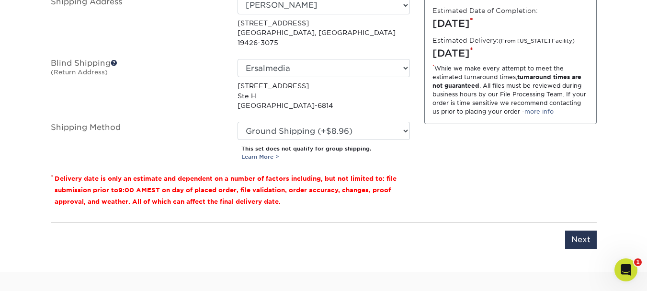
click at [425, 142] on div "Design Estimated Turnaround If your order is placed & all sets are uploaded & a…" at bounding box center [510, 76] width 187 height 277
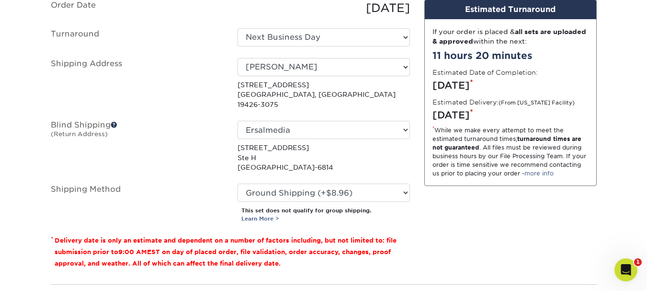
scroll to position [645, 0]
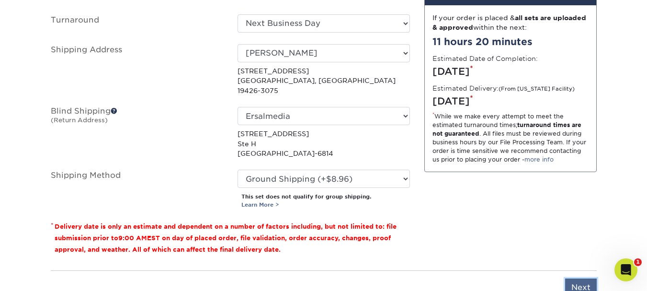
click at [582, 278] on input "Next" at bounding box center [581, 287] width 32 height 18
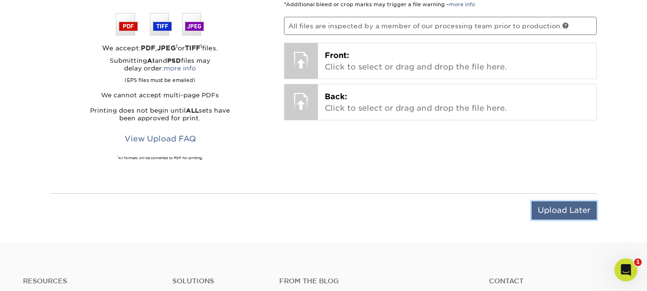
click at [574, 212] on input "Upload Later" at bounding box center [564, 210] width 65 height 18
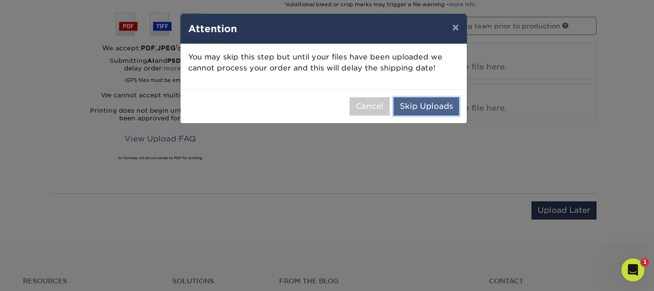
click at [432, 107] on button "Skip Uploads" at bounding box center [427, 106] width 66 height 18
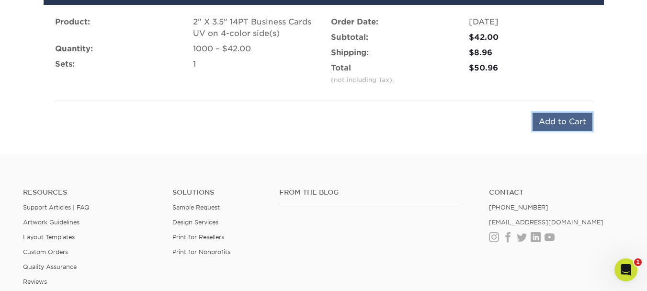
click at [577, 124] on input "Add to Cart" at bounding box center [563, 122] width 60 height 18
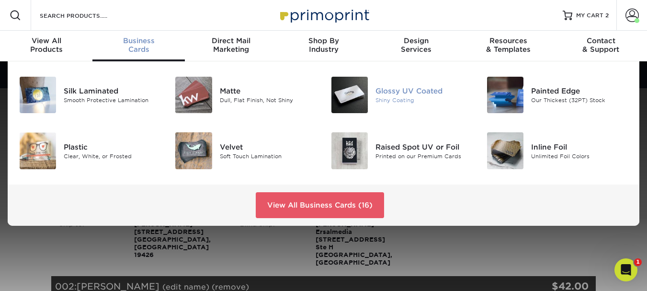
click at [392, 91] on div "Glossy UV Coated" at bounding box center [423, 91] width 97 height 11
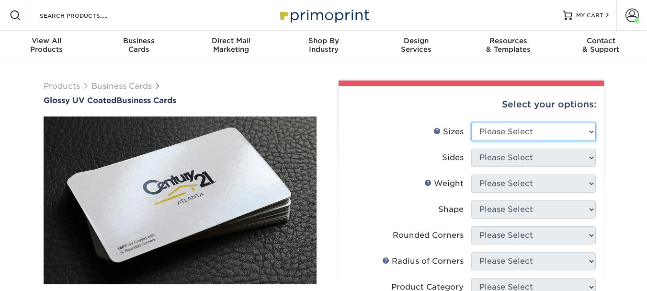
click at [512, 130] on select "Please Select 1.5" x 3.5" - Mini 1.75" x 3.5" - Mini 2" x 2" - Square 2" x 3" -…" at bounding box center [533, 132] width 125 height 18
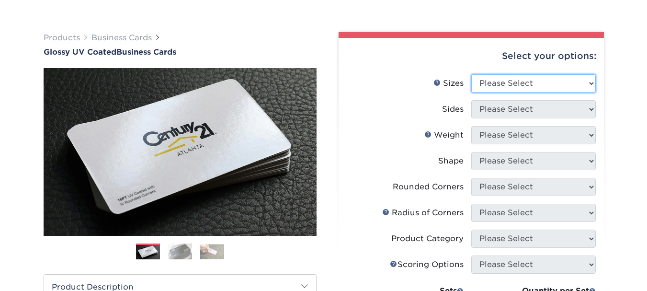
scroll to position [96, 0]
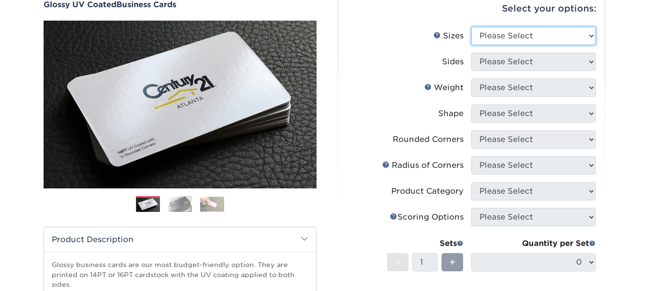
click at [532, 34] on select "Please Select 1.5" x 3.5" - Mini 1.75" x 3.5" - Mini 2" x 2" - Square 2" x 3" -…" at bounding box center [533, 36] width 125 height 18
select select "2.00x3.50"
click at [471, 27] on select "Please Select 1.5" x 3.5" - Mini 1.75" x 3.5" - Mini 2" x 2" - Square 2" x 3" -…" at bounding box center [533, 36] width 125 height 18
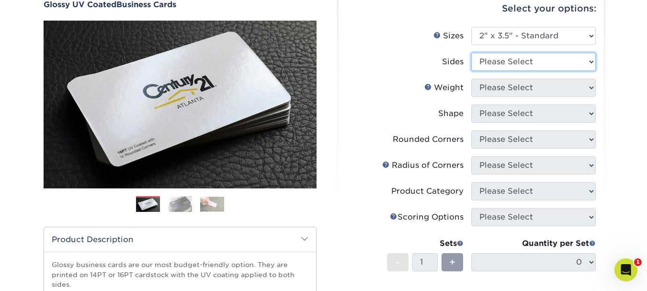
click at [523, 61] on select "Please Select Print Both Sides Print Front Only" at bounding box center [533, 62] width 125 height 18
select select "13abbda7-1d64-4f25-8bb2-c179b224825d"
click at [471, 53] on select "Please Select Print Both Sides Print Front Only" at bounding box center [533, 62] width 125 height 18
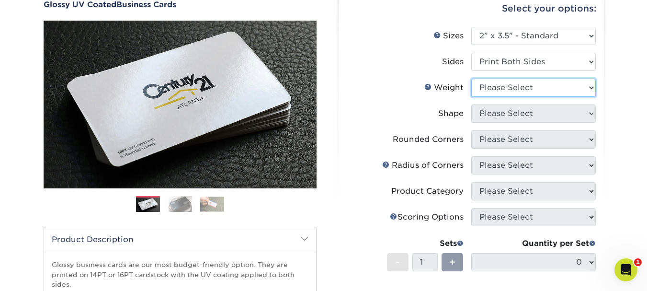
click at [530, 92] on select "Please Select 16PT 14PT" at bounding box center [533, 88] width 125 height 18
select select "14PT"
click at [471, 79] on select "Please Select 16PT 14PT" at bounding box center [533, 88] width 125 height 18
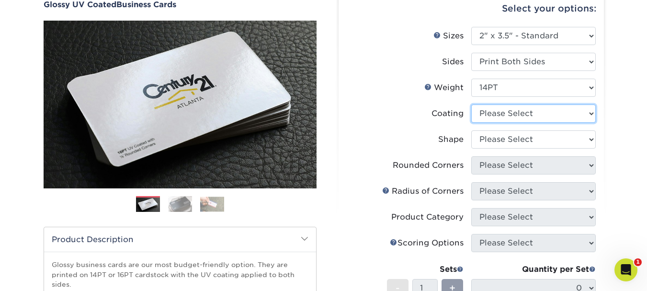
click at [522, 115] on select at bounding box center [533, 113] width 125 height 18
select select "ae367451-b2b8-45df-a344-0f05b6a12993"
click at [471, 104] on select at bounding box center [533, 113] width 125 height 18
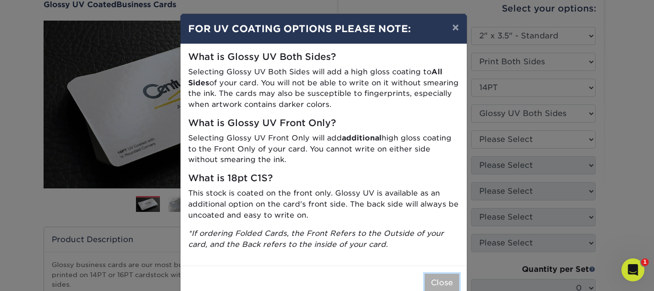
click at [442, 282] on button "Close" at bounding box center [442, 282] width 34 height 18
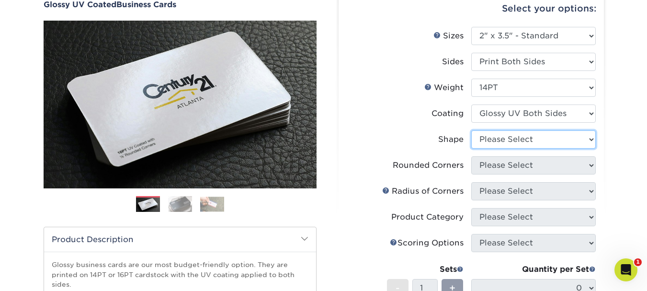
click at [501, 138] on select "Please Select Standard" at bounding box center [533, 139] width 125 height 18
select select "standard"
click at [471, 130] on select "Please Select Standard" at bounding box center [533, 139] width 125 height 18
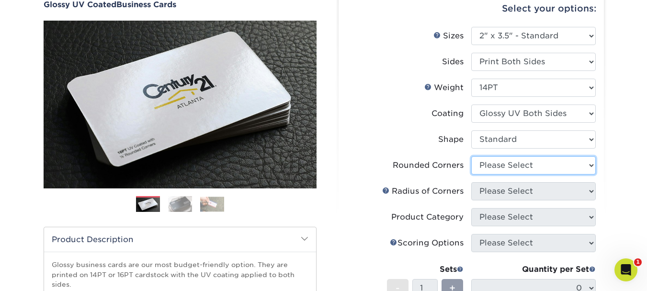
click at [501, 167] on select "Please Select Yes - Round 2 Corners Yes - Round 4 Corners No" at bounding box center [533, 165] width 125 height 18
select select "0"
click at [471, 156] on select "Please Select Yes - Round 2 Corners Yes - Round 4 Corners No" at bounding box center [533, 165] width 125 height 18
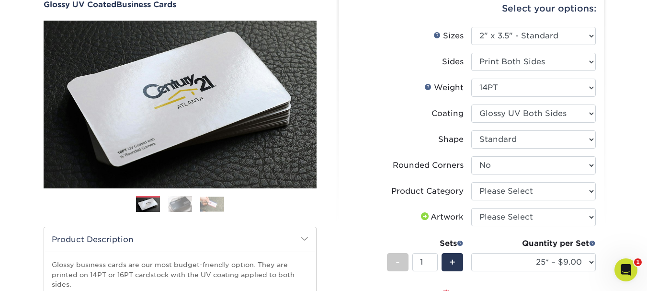
click at [626, 159] on div "Products Business Cards Glossy UV Coated Business Cards Previous Next" at bounding box center [323, 238] width 647 height 545
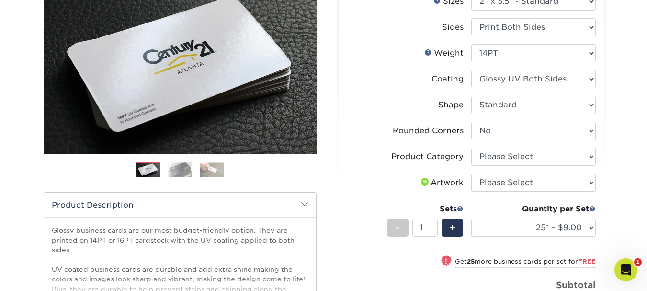
scroll to position [144, 0]
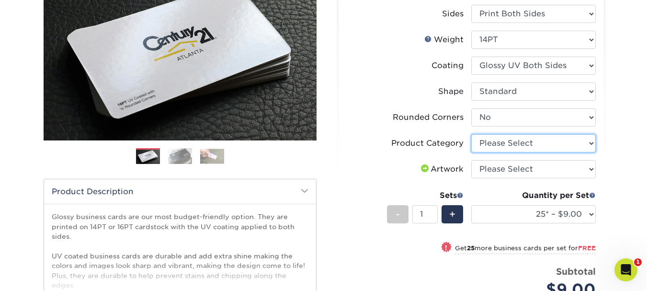
click at [550, 141] on select "Please Select Business Cards" at bounding box center [533, 143] width 125 height 18
select select "3b5148f1-0588-4f88-a218-97bcfdce65c1"
click at [471, 134] on select "Please Select Business Cards" at bounding box center [533, 143] width 125 height 18
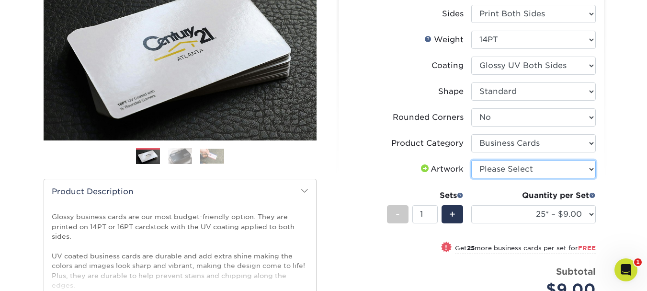
click at [536, 167] on select "Please Select I will upload files I need a design - $100" at bounding box center [533, 169] width 125 height 18
select select "upload"
click at [471, 160] on select "Please Select I will upload files I need a design - $100" at bounding box center [533, 169] width 125 height 18
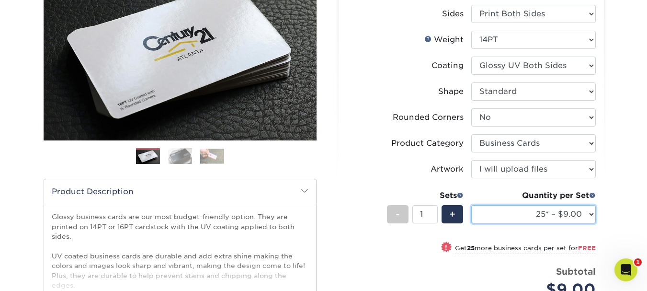
click at [526, 216] on select "25* – $9.00 50* – $9.00 100* – $9.00 250* – $17.00 500 – $33.00 1000 – $42.00 2…" at bounding box center [533, 214] width 125 height 18
select select "1000 – $42.00"
click at [471, 205] on select "25* – $9.00 50* – $9.00 100* – $9.00 250* – $17.00 500 – $33.00 1000 – $42.00 2…" at bounding box center [533, 214] width 125 height 18
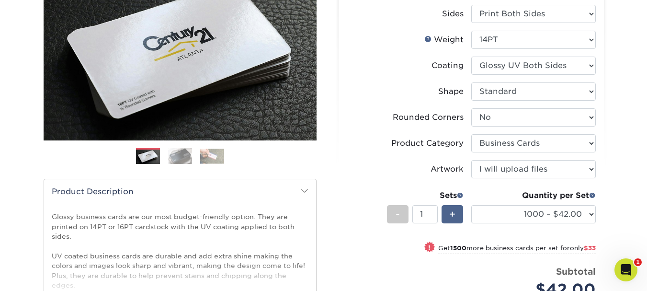
click at [458, 211] on div "+" at bounding box center [453, 214] width 22 height 18
type input "2"
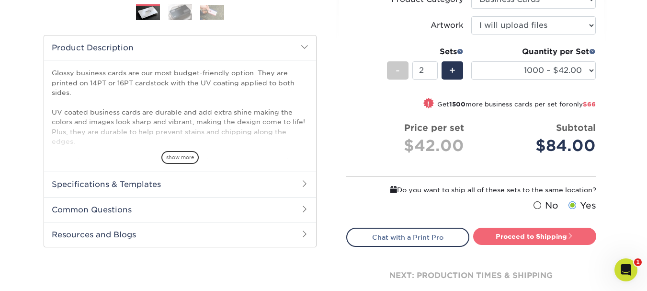
click at [563, 233] on link "Proceed to Shipping" at bounding box center [534, 235] width 123 height 17
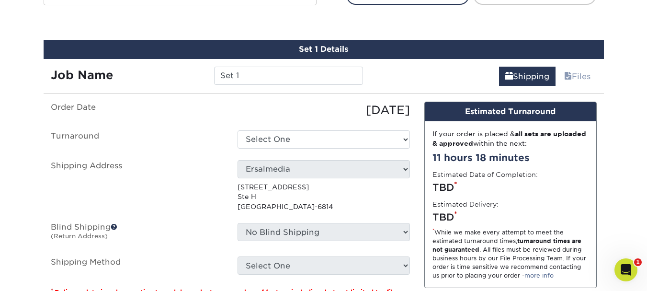
scroll to position [541, 0]
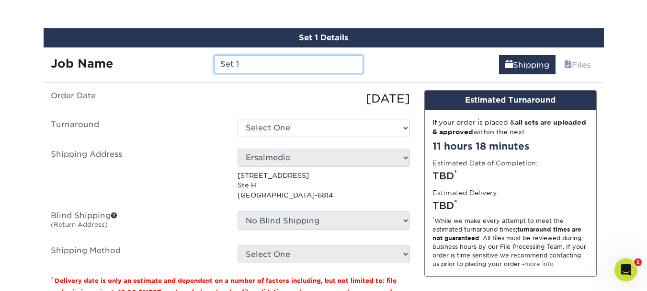
drag, startPoint x: 288, startPoint y: 62, endPoint x: 188, endPoint y: 62, distance: 100.1
click at [188, 62] on div "Job Name Set 1" at bounding box center [207, 64] width 327 height 18
type input "Amy Alfonsi Set 1"
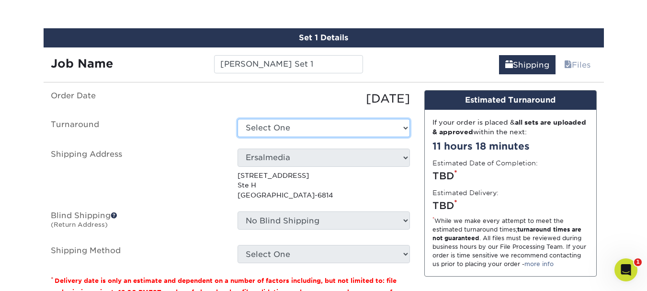
click at [288, 125] on select "Select One 2-4 Business Days 2 Day Next Business Day" at bounding box center [324, 128] width 172 height 18
select select "44cb48fd-644e-4b5e-b8d4-b78b519ed882"
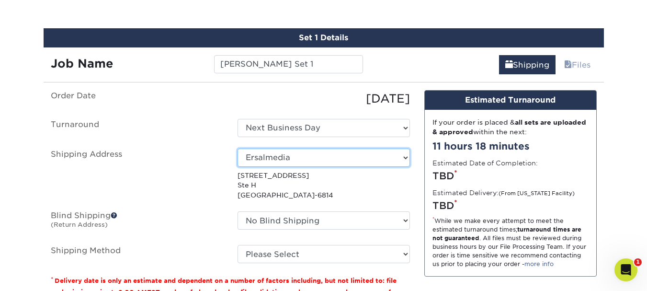
click at [298, 157] on select "Select One Allison Quiminiano Amanda McDonald Amy Alfonsi Anthony Ragni Attn: M…" at bounding box center [324, 157] width 172 height 18
select select "282807"
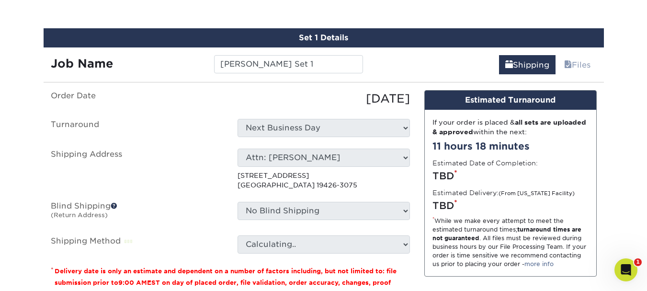
click at [214, 182] on label "Shipping Address" at bounding box center [137, 169] width 187 height 42
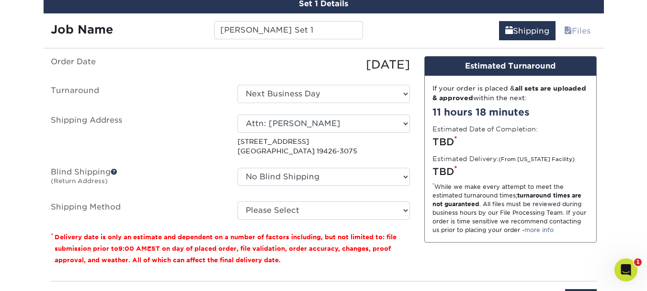
scroll to position [589, 0]
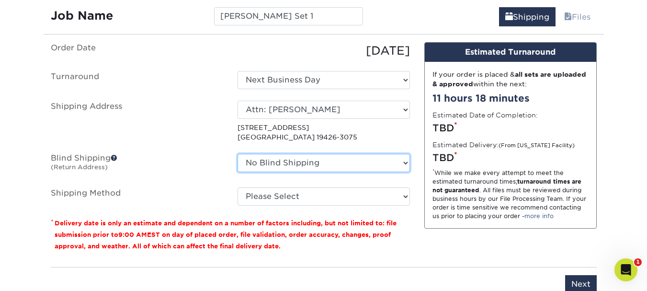
click at [262, 159] on select "No Blind Shipping Allison Quiminiano Amanda McDonald Amy Alfonsi Anthony Ragni …" at bounding box center [324, 163] width 172 height 18
select select "192131"
click at [238, 154] on select "No Blind Shipping Allison Quiminiano Amanda McDonald Amy Alfonsi Anthony Ragni …" at bounding box center [324, 163] width 172 height 18
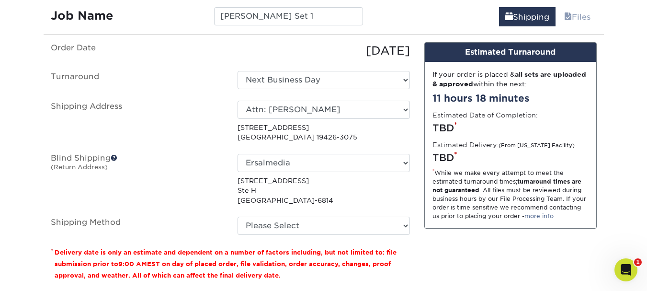
click at [203, 136] on label "Shipping Address" at bounding box center [137, 122] width 187 height 42
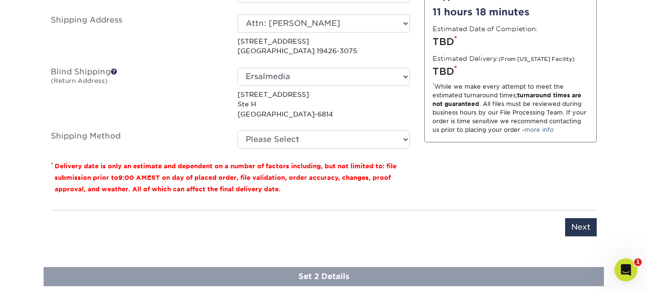
scroll to position [684, 0]
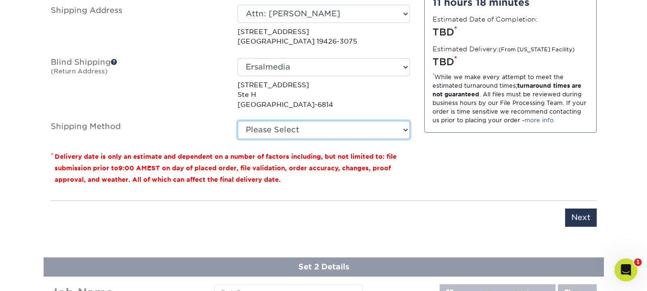
click at [269, 131] on select "Please Select Ground Shipping (+$14.96) 3 Day Shipping Service (+$15.34) 2 Day …" at bounding box center [324, 130] width 172 height 18
select select "03"
click at [238, 121] on select "Please Select Ground Shipping (+$14.96) 3 Day Shipping Service (+$15.34) 2 Day …" at bounding box center [324, 130] width 172 height 18
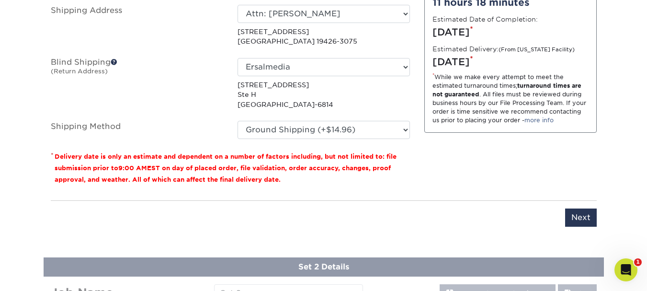
click at [410, 163] on div "Order Date 08/24/2025 Turnaround Select One 2-4 Business Days 2 Day Next Busine…" at bounding box center [231, 69] width 374 height 246
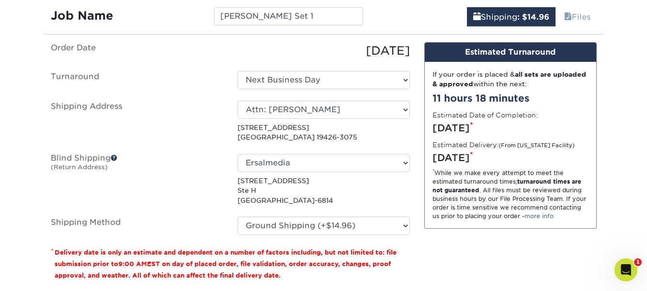
scroll to position [636, 0]
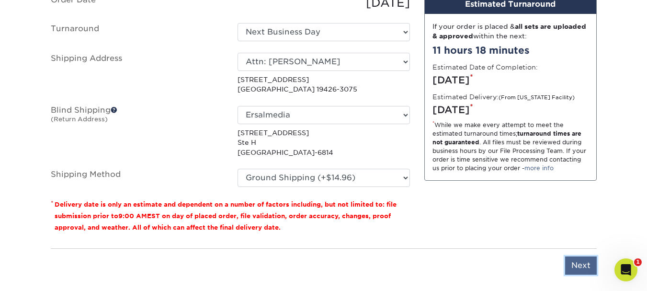
click at [585, 265] on input "Next" at bounding box center [581, 265] width 32 height 18
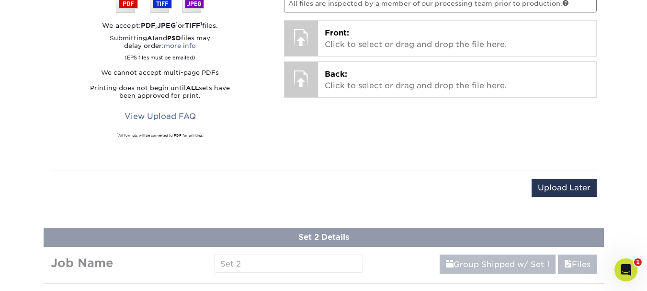
scroll to position [684, 0]
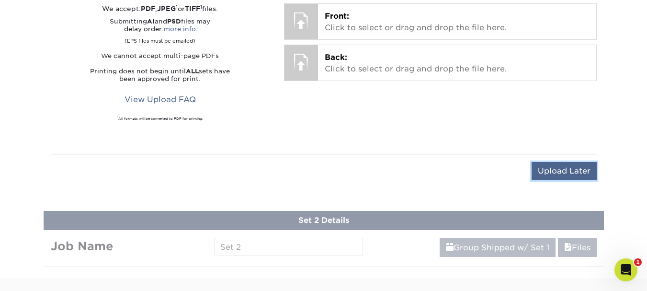
click at [585, 178] on input "Upload Later" at bounding box center [564, 171] width 65 height 18
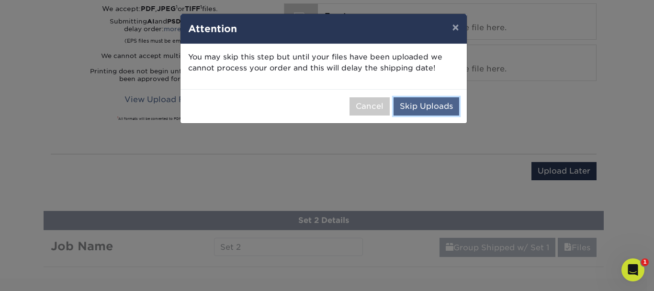
click at [412, 109] on button "Skip Uploads" at bounding box center [427, 106] width 66 height 18
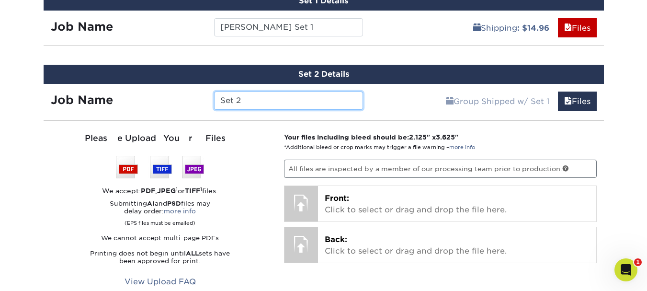
scroll to position [573, 0]
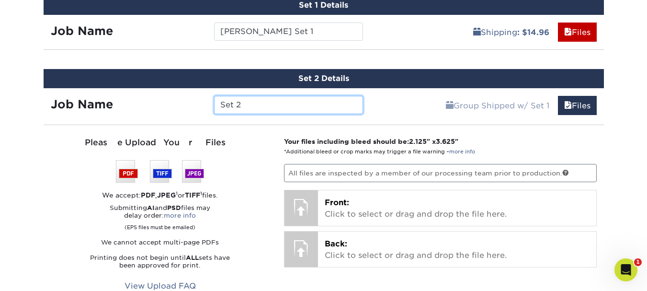
click at [221, 103] on input "Set 2" at bounding box center [288, 105] width 149 height 18
type input "Samanta Fairfield - Set 2"
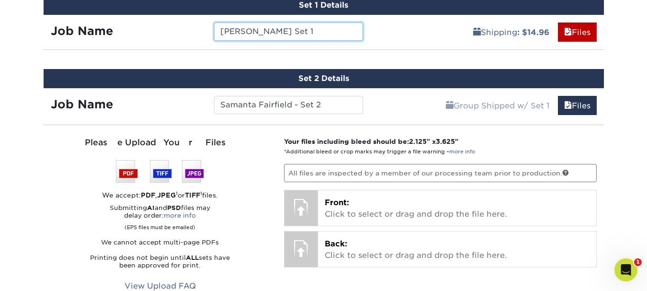
click at [273, 30] on input "Amy Alfonsi Set 1" at bounding box center [288, 32] width 149 height 18
type input "Amy Alfonsi - Set 1"
click at [385, 104] on div "Group Shipped w/ Set 1 Files Continue" at bounding box center [487, 102] width 234 height 29
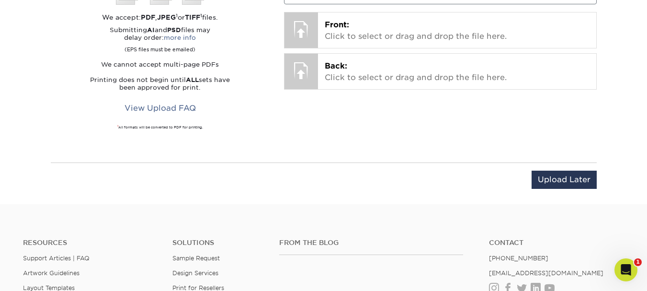
scroll to position [765, 0]
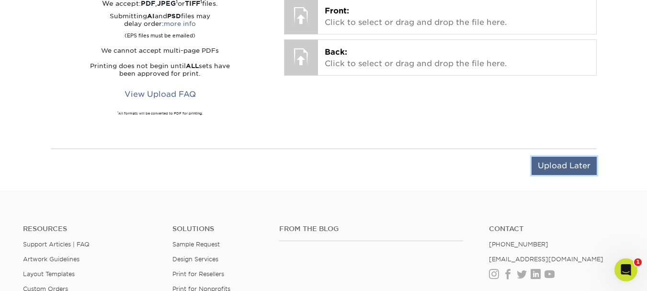
click at [572, 164] on input "Upload Later" at bounding box center [564, 166] width 65 height 18
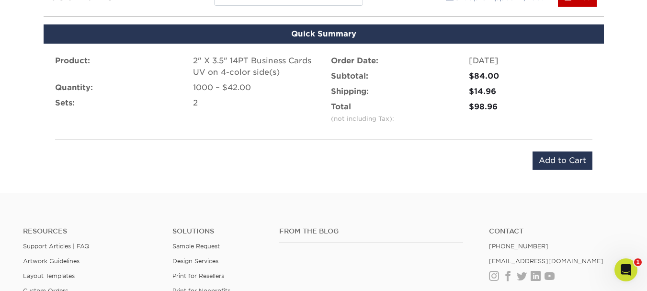
scroll to position [669, 0]
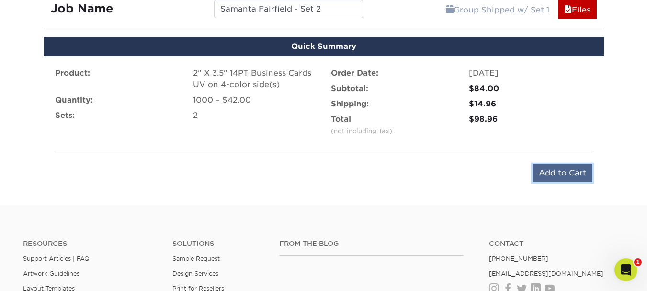
click at [580, 172] on input "Add to Cart" at bounding box center [563, 173] width 60 height 18
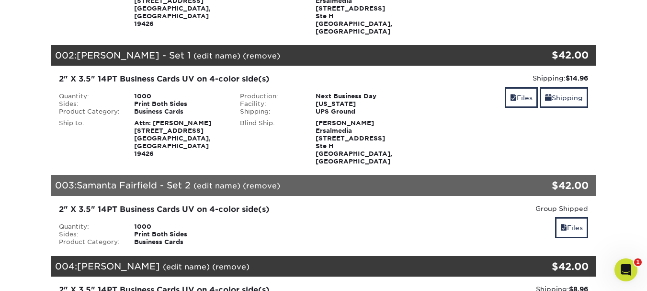
scroll to position [239, 0]
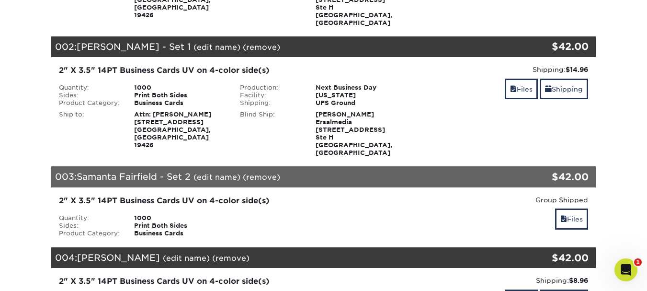
click at [261, 172] on link "(remove)" at bounding box center [261, 176] width 37 height 9
click at [442, 172] on link "Yes" at bounding box center [438, 176] width 13 height 9
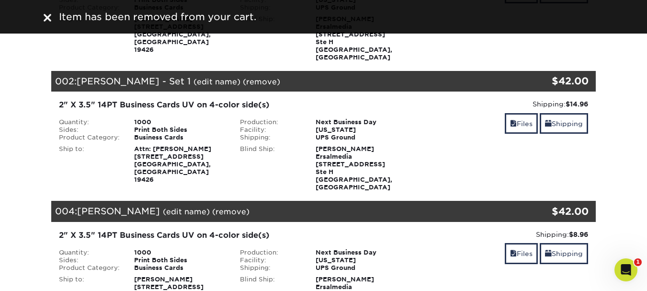
scroll to position [192, 0]
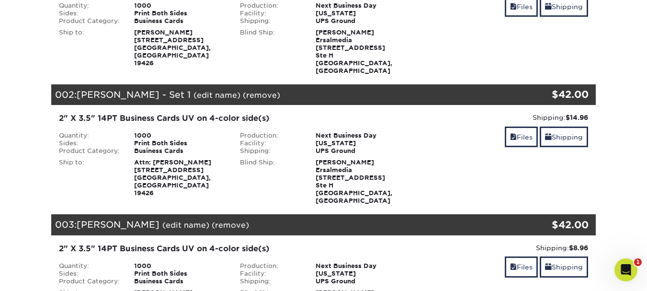
click at [243, 91] on link "(remove)" at bounding box center [261, 95] width 37 height 9
click at [432, 91] on link "Yes" at bounding box center [438, 95] width 13 height 9
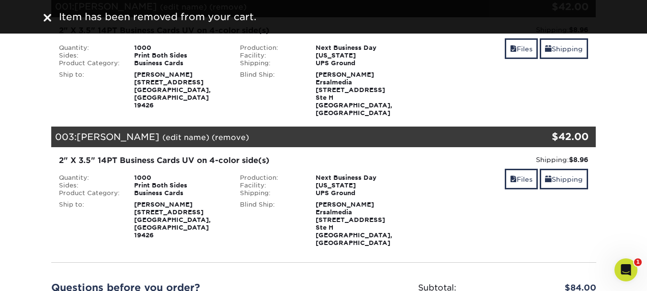
scroll to position [48, 0]
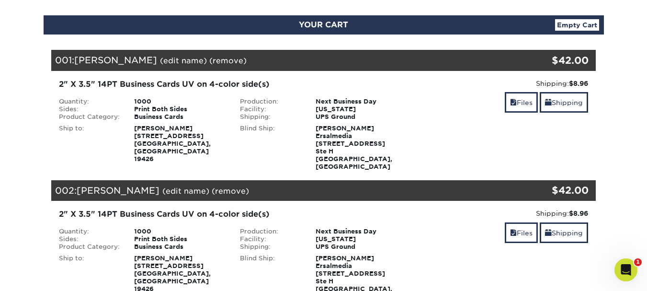
scroll to position [144, 0]
